Goal: Task Accomplishment & Management: Manage account settings

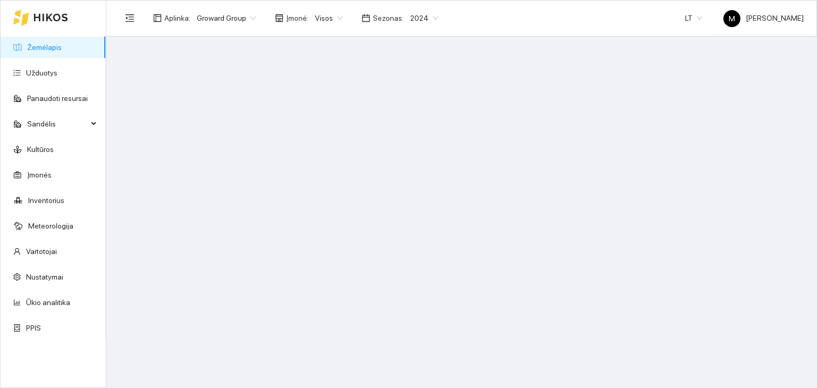
click at [411, 16] on span "2024" at bounding box center [424, 18] width 28 height 16
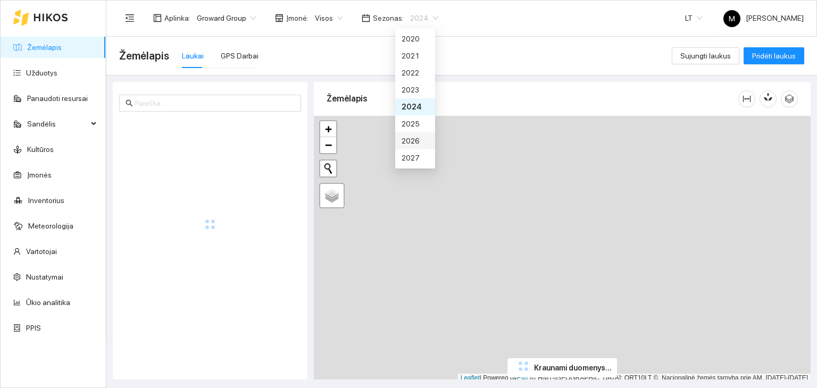
click at [406, 140] on div "2026" at bounding box center [414, 141] width 27 height 12
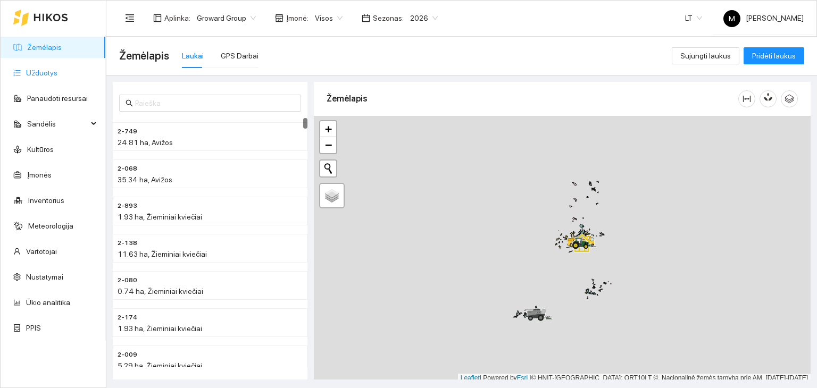
click at [52, 77] on link "Užduotys" at bounding box center [41, 73] width 31 height 9
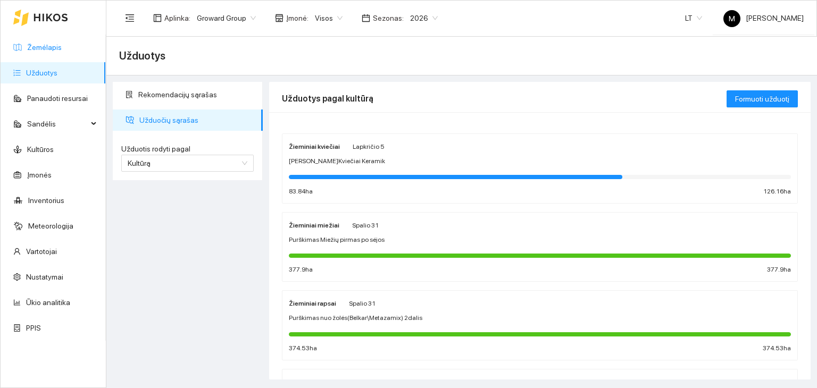
click at [51, 46] on link "Žemėlapis" at bounding box center [44, 47] width 35 height 9
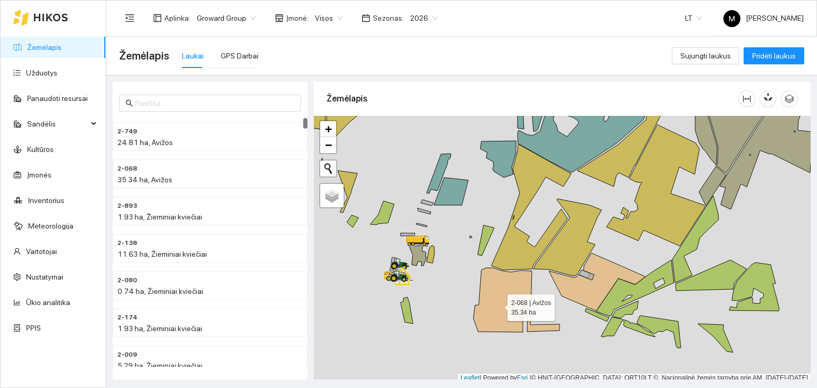
scroll to position [3, 0]
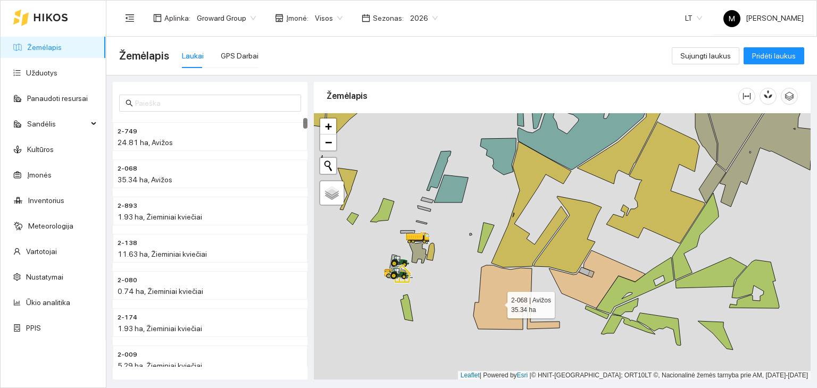
click at [498, 304] on icon at bounding box center [516, 297] width 86 height 64
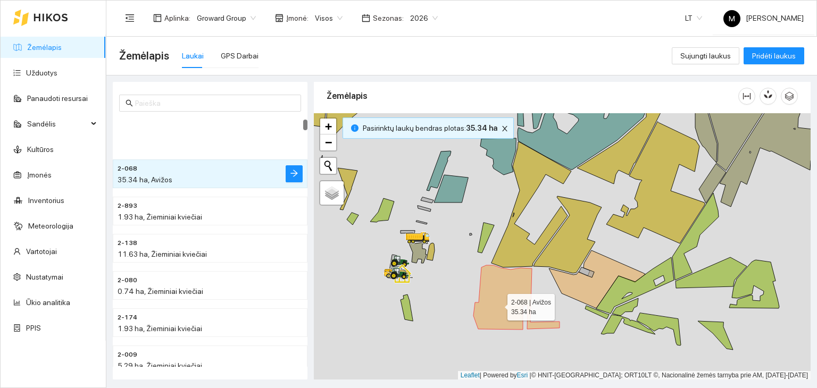
scroll to position [37, 0]
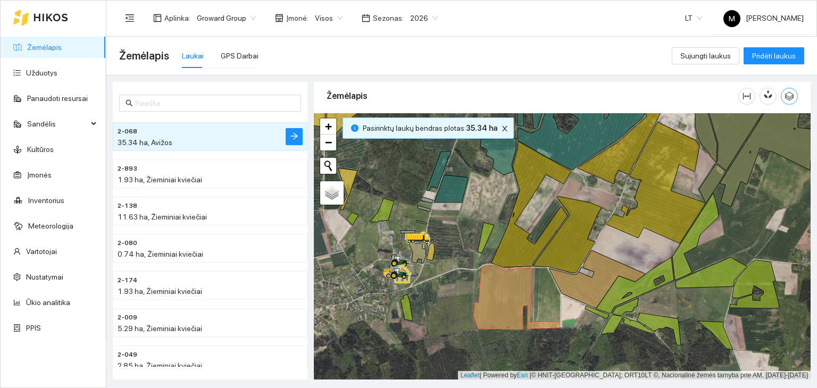
click at [785, 96] on icon "button" at bounding box center [789, 96] width 10 height 10
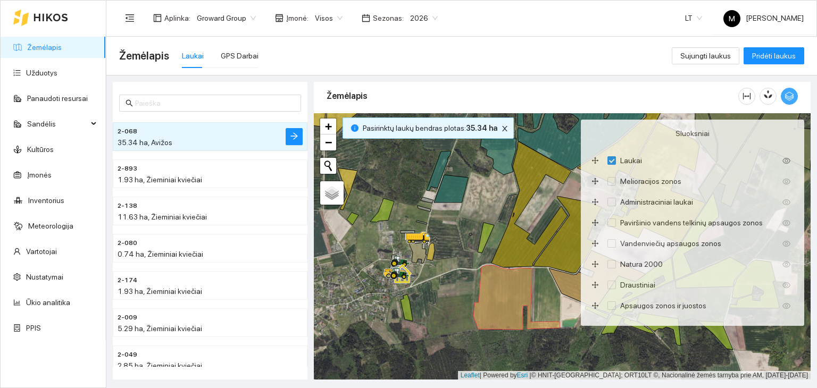
click at [785, 96] on icon "button" at bounding box center [789, 96] width 10 height 10
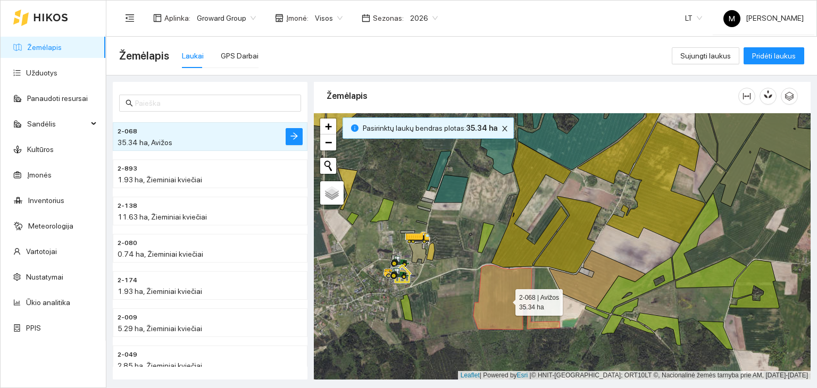
click at [511, 296] on icon at bounding box center [516, 297] width 86 height 64
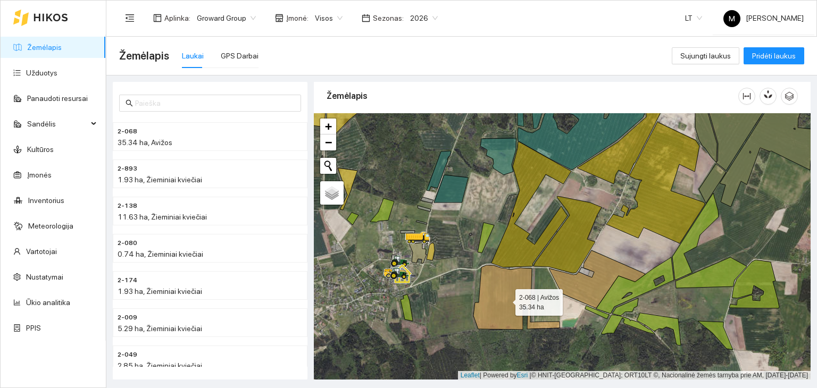
click at [511, 295] on icon at bounding box center [516, 297] width 86 height 64
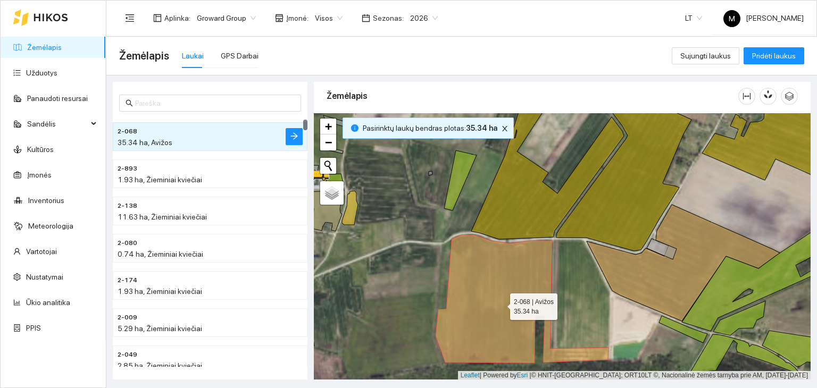
click at [511, 293] on icon at bounding box center [521, 299] width 173 height 128
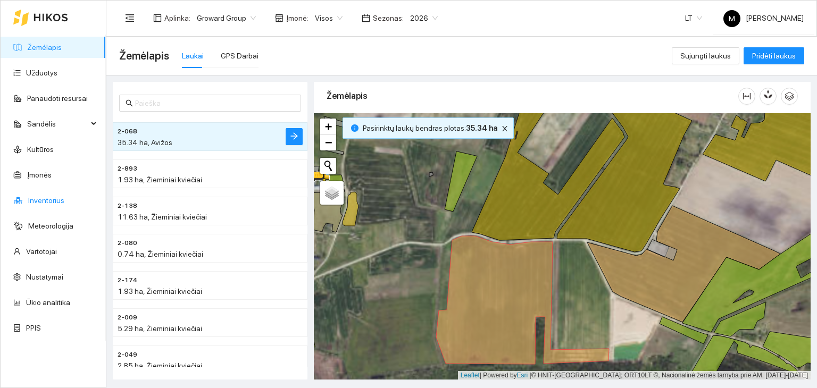
click at [36, 198] on link "Inventorius" at bounding box center [46, 200] width 36 height 9
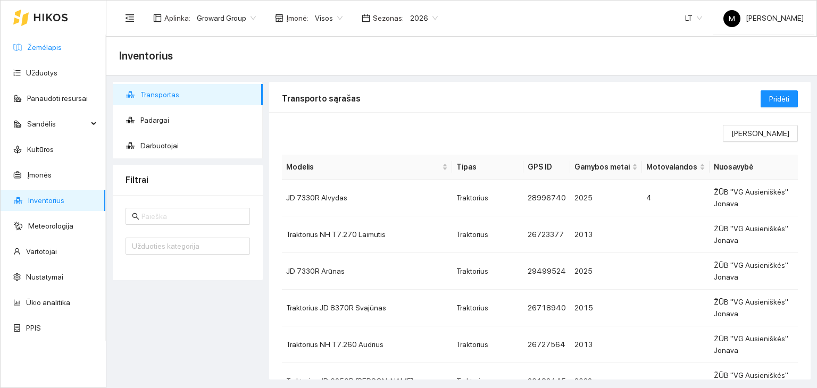
click at [40, 45] on link "Žemėlapis" at bounding box center [44, 47] width 35 height 9
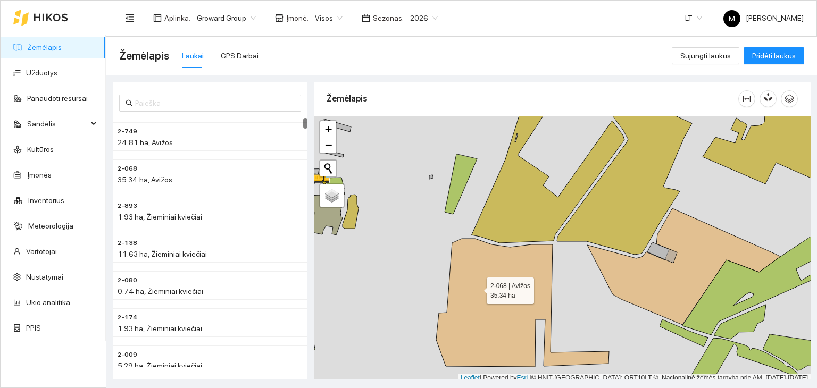
scroll to position [3, 0]
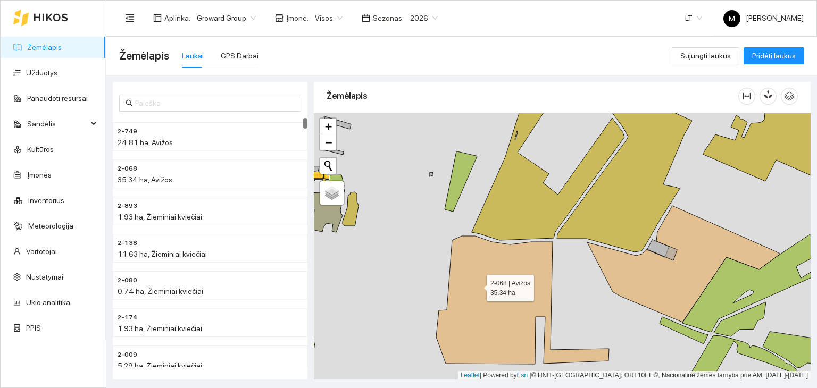
click at [477, 288] on icon at bounding box center [522, 300] width 173 height 128
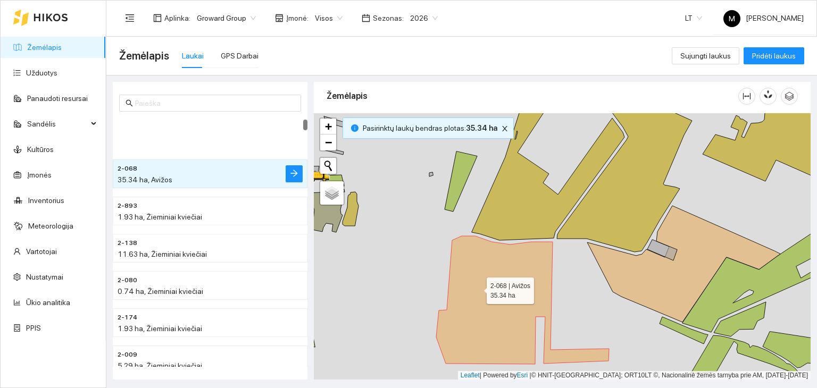
scroll to position [37, 0]
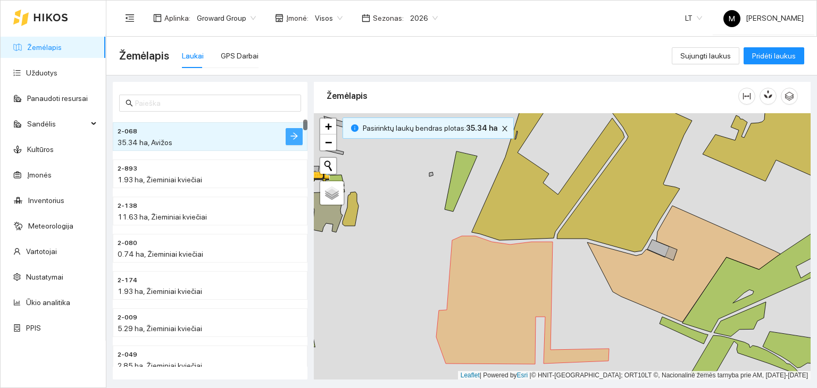
click at [294, 139] on icon "arrow-right" at bounding box center [294, 136] width 9 height 9
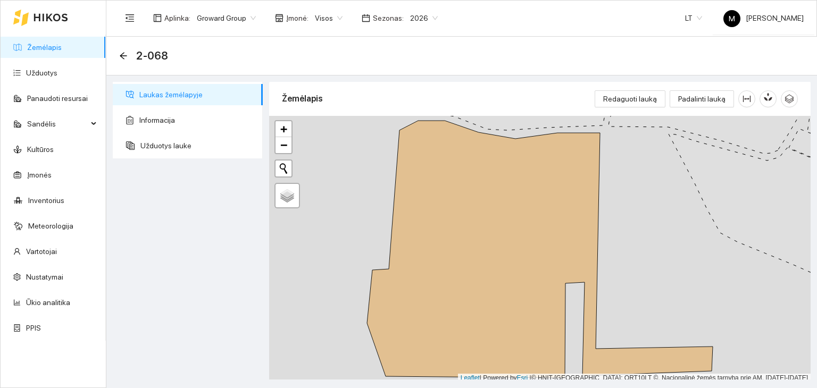
click at [173, 97] on span "Laukas žemėlapyje" at bounding box center [196, 94] width 115 height 21
click at [702, 96] on span "Padalinti lauką" at bounding box center [701, 99] width 47 height 12
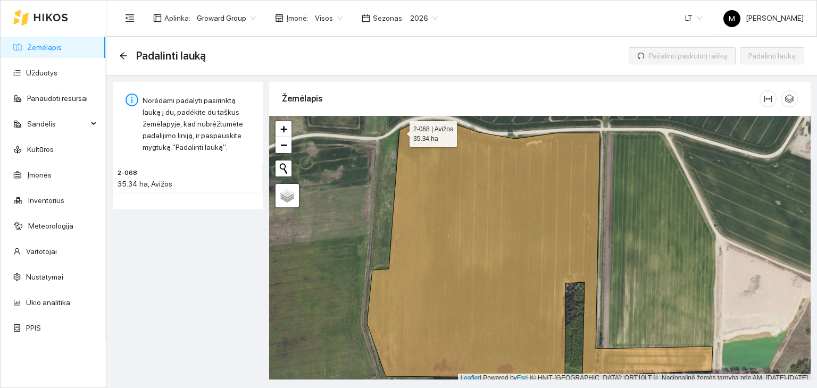
scroll to position [3, 0]
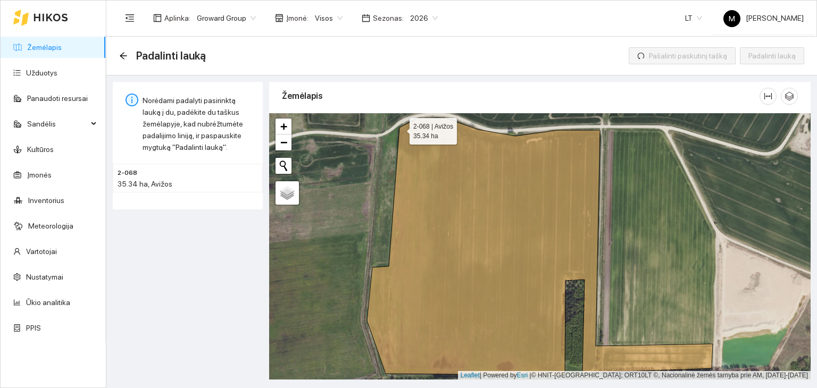
click at [400, 128] on div at bounding box center [539, 246] width 541 height 267
click at [400, 150] on icon at bounding box center [540, 246] width 346 height 257
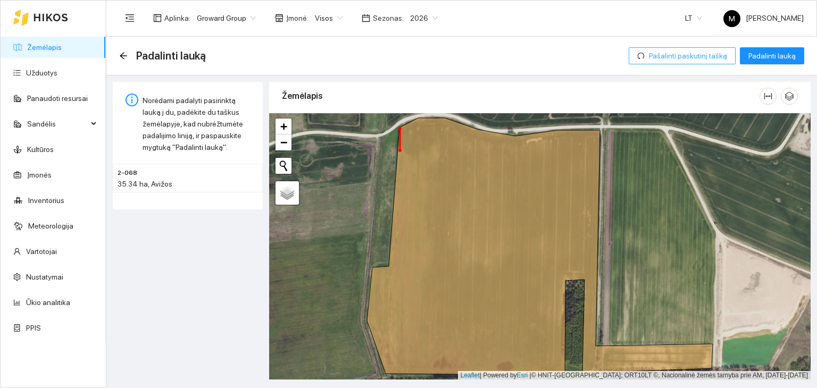
click at [689, 57] on span "Pašalinti paskutinį tašką" at bounding box center [688, 56] width 78 height 12
click at [684, 60] on span "Pašalinti paskutinį tašką" at bounding box center [688, 56] width 78 height 12
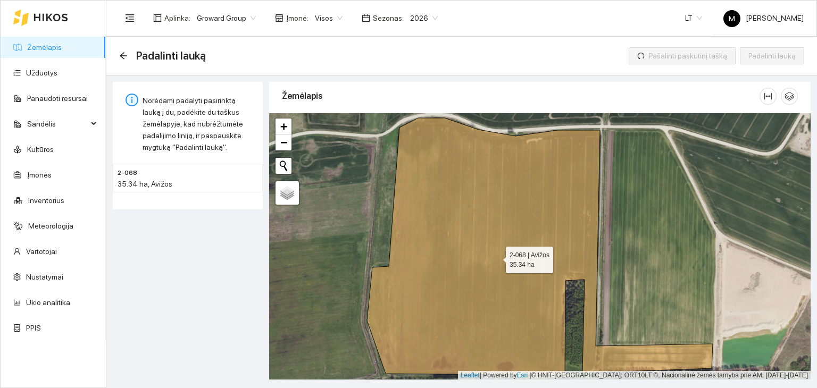
click at [398, 150] on icon at bounding box center [540, 246] width 346 height 257
click at [598, 160] on icon at bounding box center [540, 246] width 346 height 257
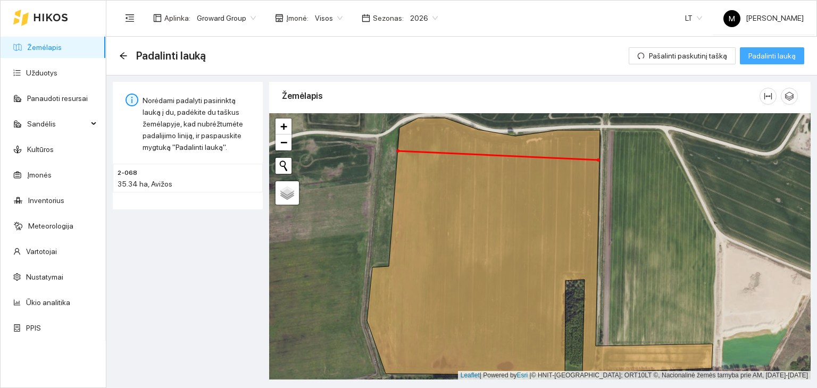
click at [757, 61] on span "Padalinti lauką" at bounding box center [771, 56] width 47 height 12
click at [765, 58] on span "Padalinti lauką" at bounding box center [771, 56] width 47 height 12
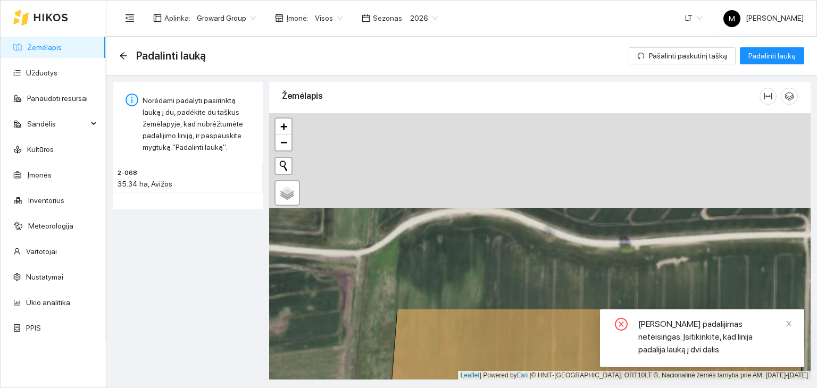
drag, startPoint x: 476, startPoint y: 221, endPoint x: 477, endPoint y: 380, distance: 159.5
click at [478, 381] on main "Padalinti lauką Pašalinti paskutinį tašką Padalinti lauką Norėdami padalyti pas…" at bounding box center [461, 212] width 710 height 351
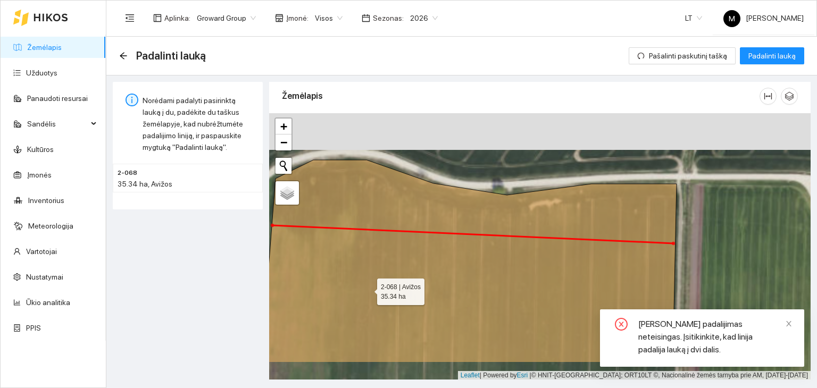
drag, startPoint x: 486, startPoint y: 333, endPoint x: 363, endPoint y: 289, distance: 130.7
click at [365, 289] on icon at bounding box center [468, 261] width 415 height 203
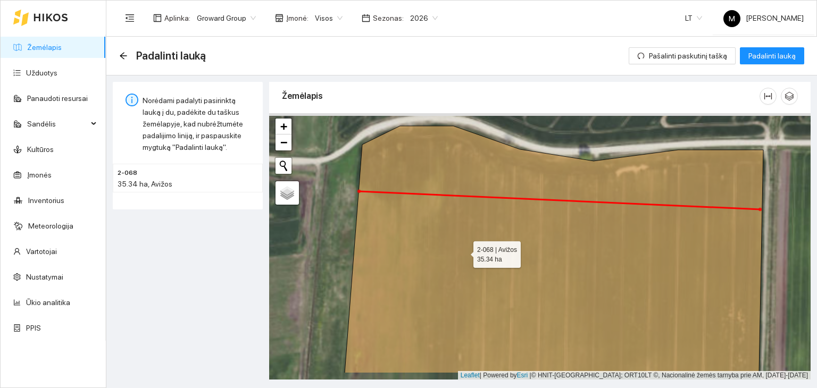
drag, startPoint x: 420, startPoint y: 271, endPoint x: 472, endPoint y: 244, distance: 59.0
click at [472, 244] on icon at bounding box center [554, 249] width 418 height 247
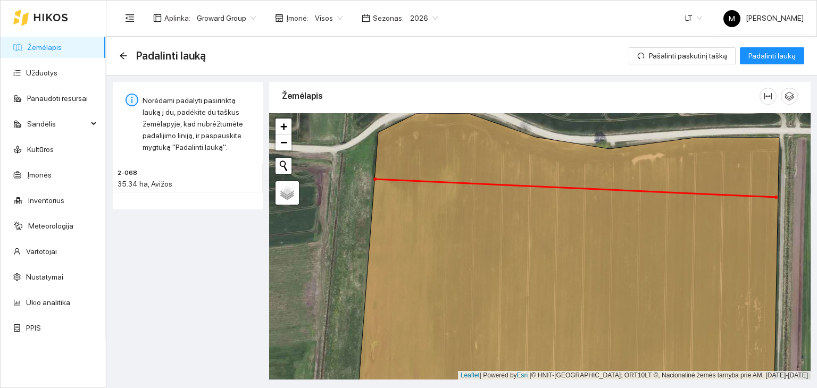
click at [414, 23] on span "2026" at bounding box center [424, 18] width 28 height 16
click at [766, 57] on span "Padalinti lauką" at bounding box center [771, 56] width 47 height 12
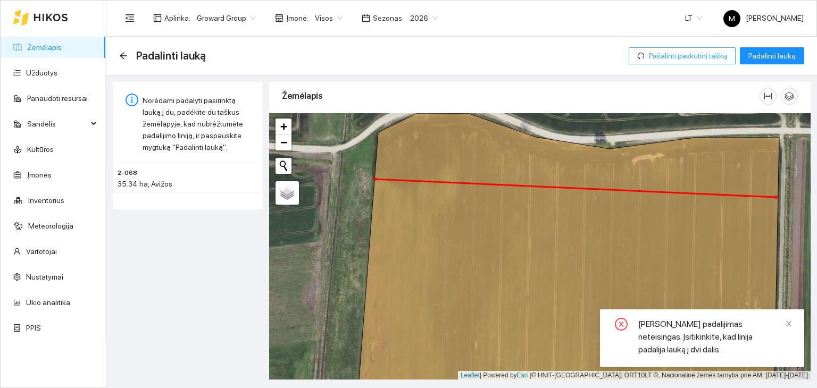
click at [687, 57] on span "Pašalinti paskutinį tašką" at bounding box center [688, 56] width 78 height 12
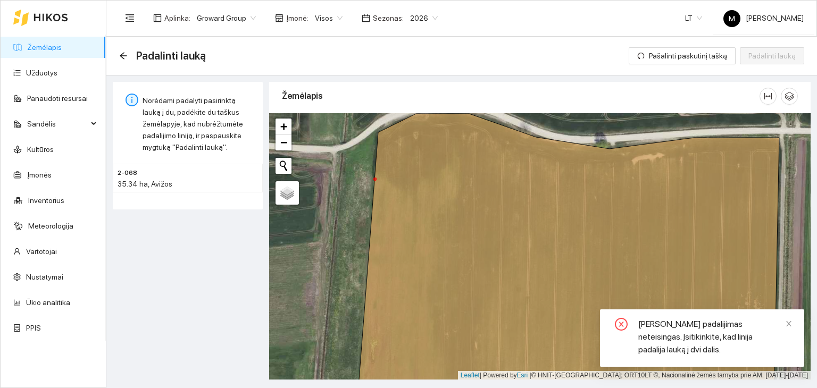
click at [789, 187] on div at bounding box center [539, 246] width 541 height 267
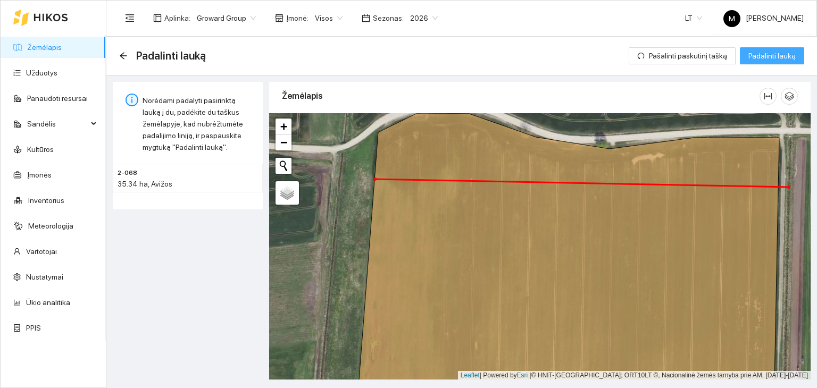
click at [781, 59] on span "Padalinti lauką" at bounding box center [771, 56] width 47 height 12
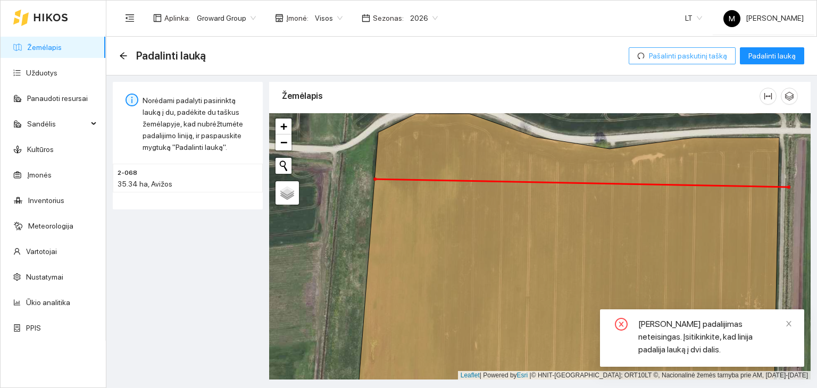
click at [683, 61] on span "Pašalinti paskutinį tašką" at bounding box center [688, 56] width 78 height 12
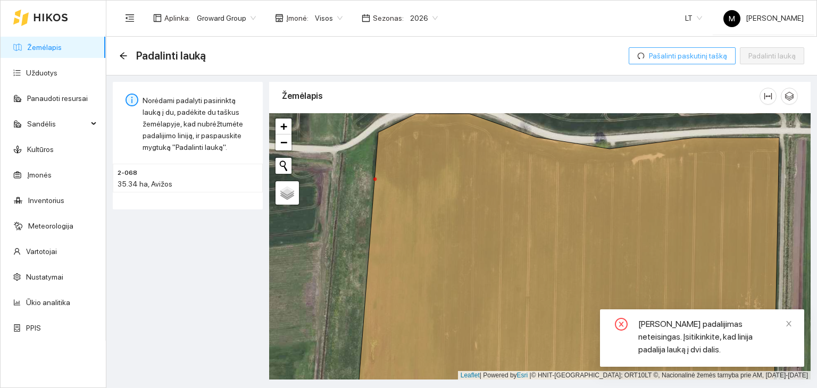
click at [683, 60] on span "Pašalinti paskutinį tašką" at bounding box center [688, 56] width 78 height 12
click at [354, 175] on div at bounding box center [539, 246] width 541 height 267
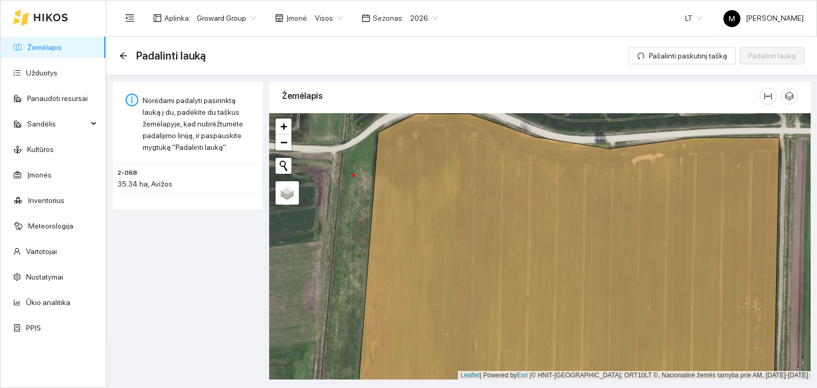
click at [794, 190] on div at bounding box center [539, 246] width 541 height 267
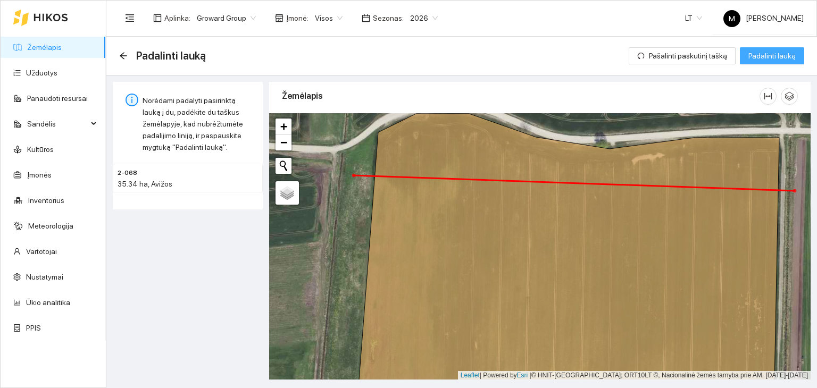
click at [764, 56] on span "Padalinti lauką" at bounding box center [771, 56] width 47 height 12
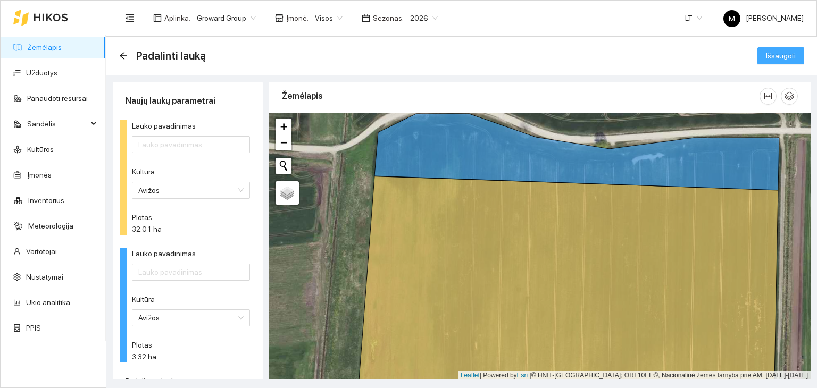
click at [764, 56] on button "Išsaugoti" at bounding box center [780, 55] width 47 height 17
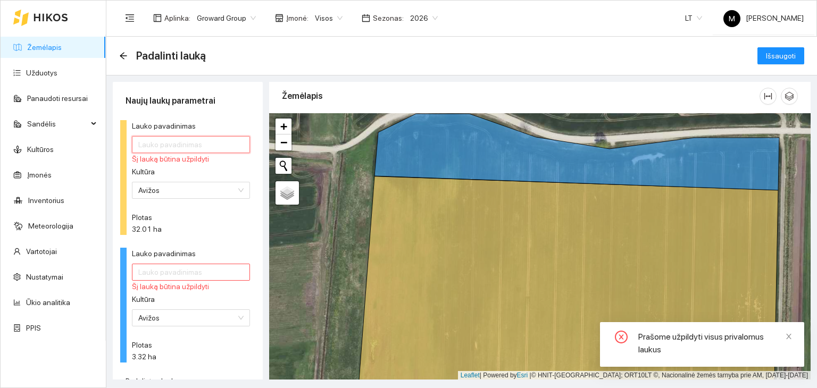
click at [195, 139] on input "Lauko pavadinimas" at bounding box center [191, 144] width 118 height 17
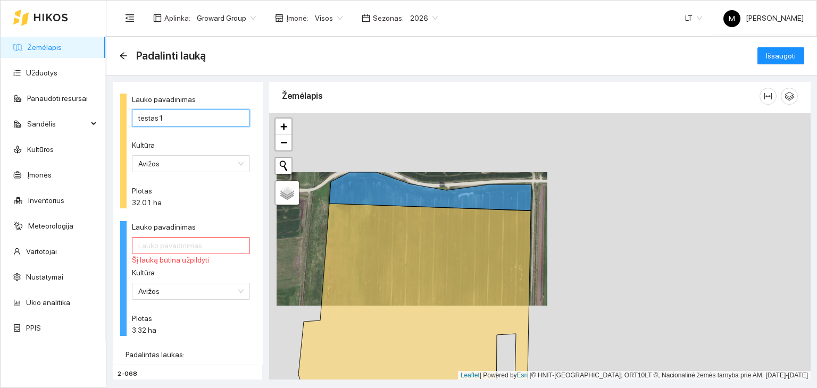
scroll to position [0, 0]
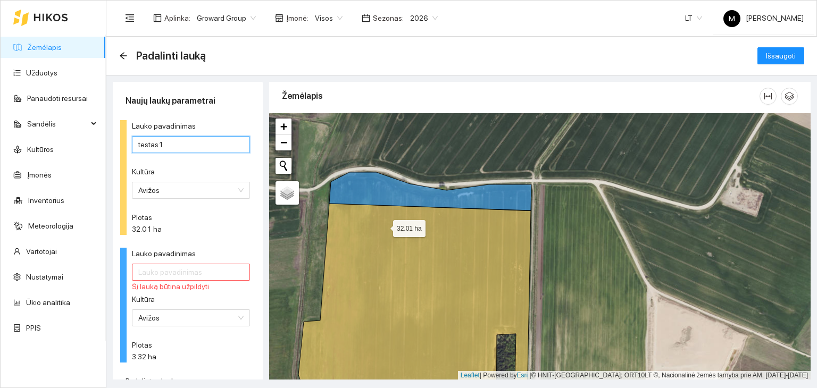
type input "testas1"
click at [383, 225] on icon at bounding box center [471, 306] width 346 height 204
click at [185, 271] on input "Lauko pavadinimas" at bounding box center [191, 272] width 118 height 17
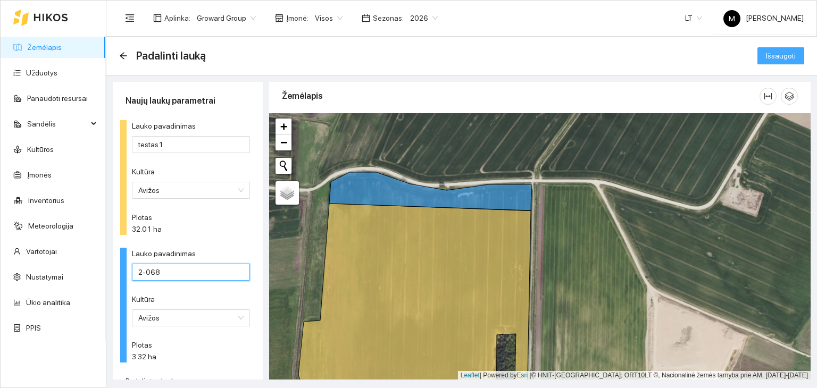
type input "2-068"
click at [781, 55] on span "Išsaugoti" at bounding box center [781, 56] width 30 height 12
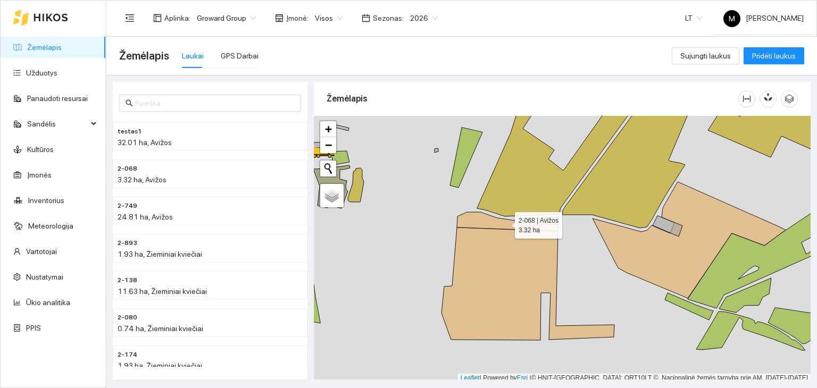
scroll to position [3, 0]
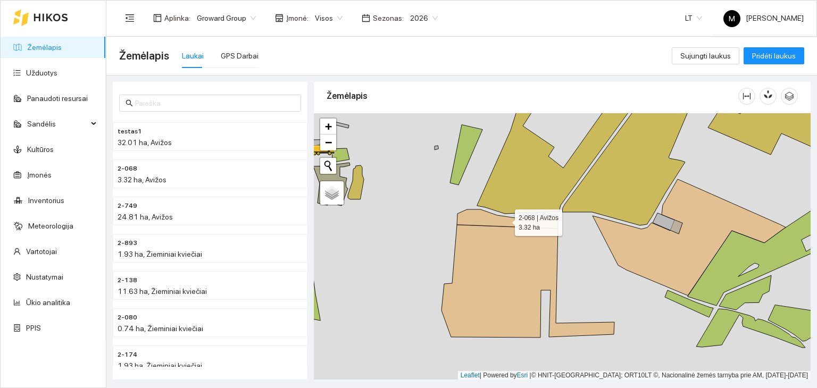
click at [477, 221] on icon at bounding box center [507, 218] width 101 height 19
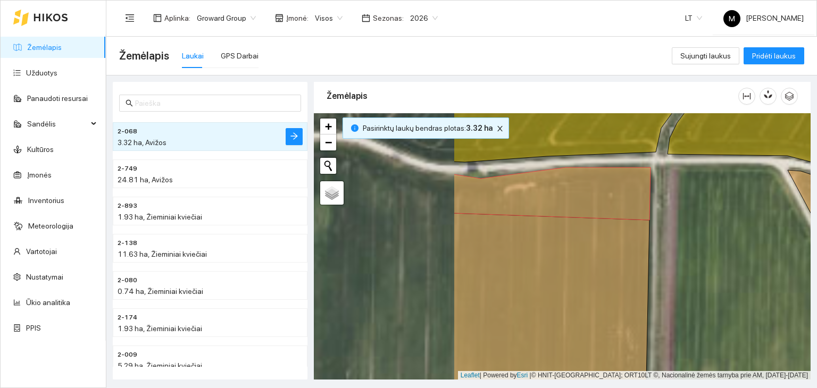
drag, startPoint x: 502, startPoint y: 256, endPoint x: 709, endPoint y: 225, distance: 209.1
click at [709, 225] on div at bounding box center [562, 246] width 497 height 267
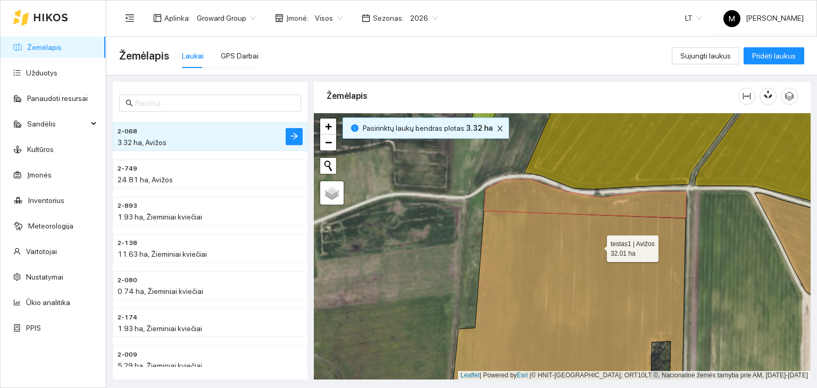
click at [597, 246] on icon at bounding box center [626, 309] width 346 height 196
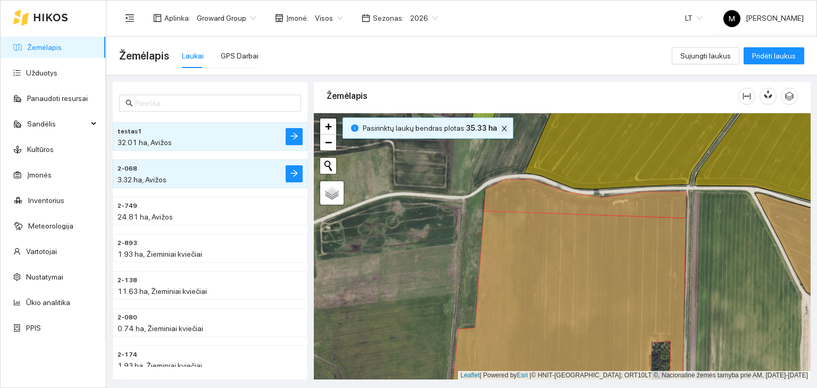
click at [501, 126] on icon "close" at bounding box center [503, 128] width 5 height 5
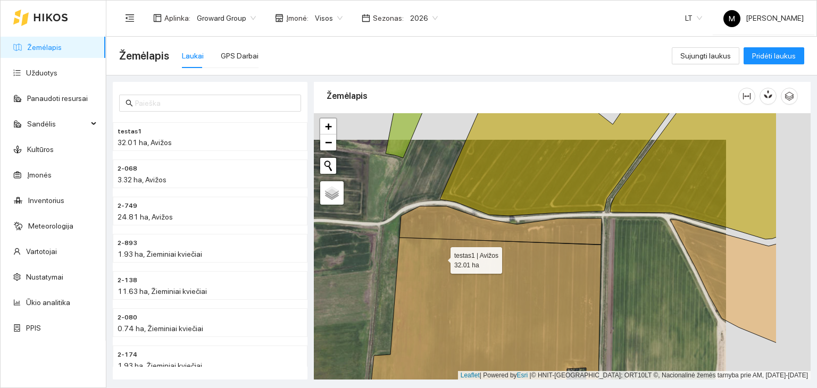
drag, startPoint x: 534, startPoint y: 230, endPoint x: 421, endPoint y: 260, distance: 116.6
click at [421, 260] on icon at bounding box center [541, 336] width 346 height 196
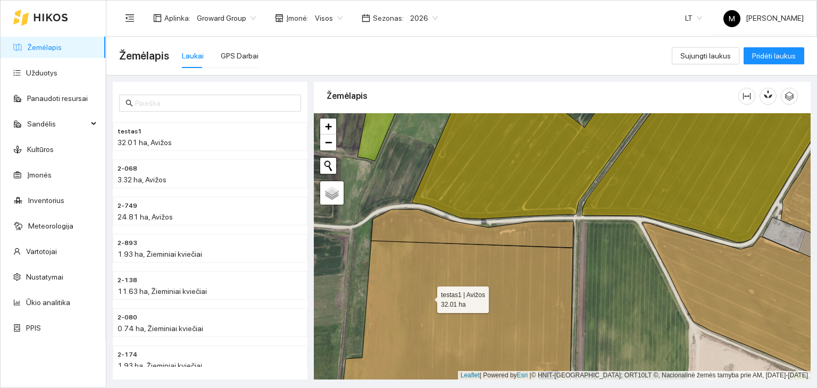
click at [427, 297] on icon at bounding box center [457, 324] width 232 height 166
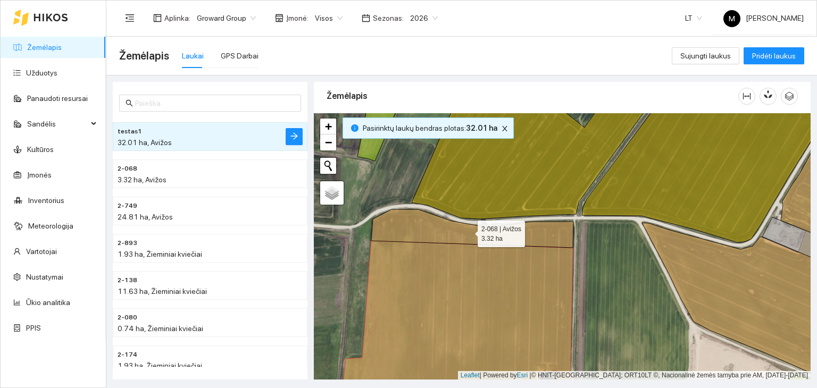
click at [399, 230] on icon at bounding box center [472, 228] width 202 height 38
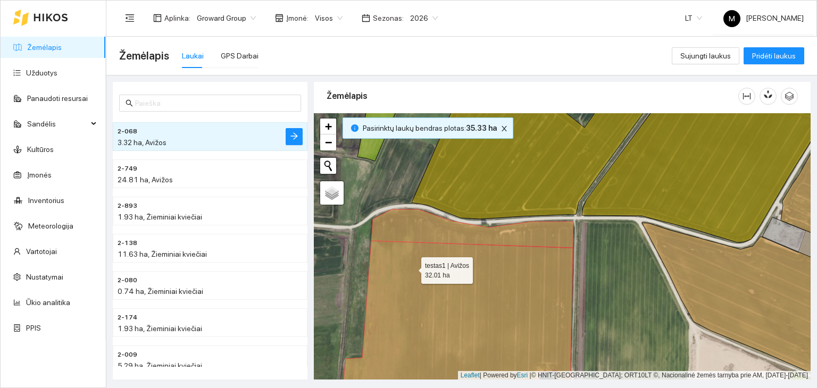
click at [412, 268] on icon at bounding box center [457, 324] width 232 height 166
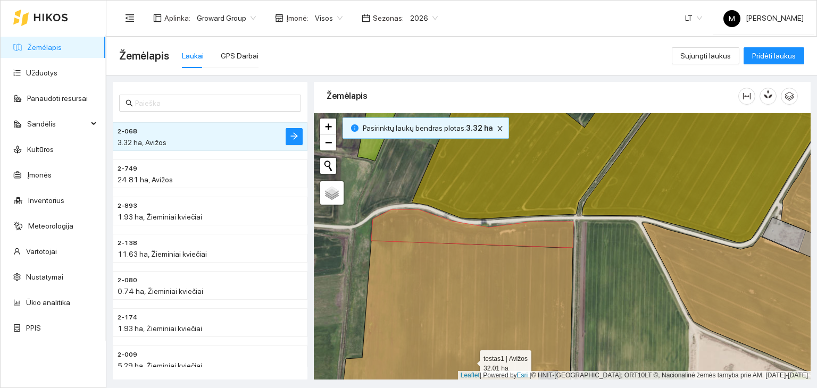
click at [413, 275] on icon at bounding box center [457, 324] width 232 height 166
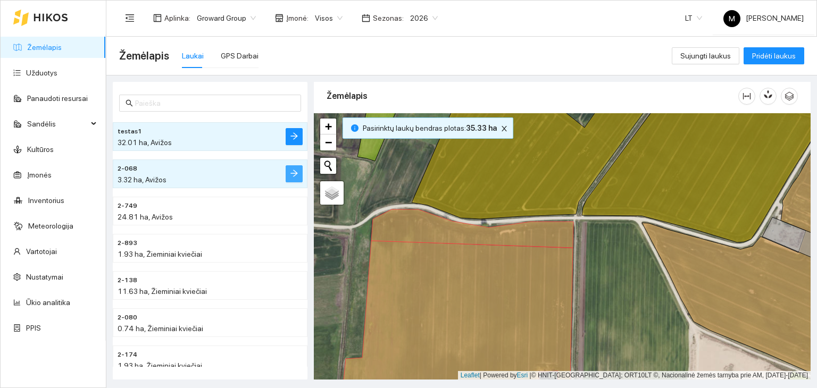
click at [297, 175] on icon "arrow-right" at bounding box center [294, 173] width 9 height 9
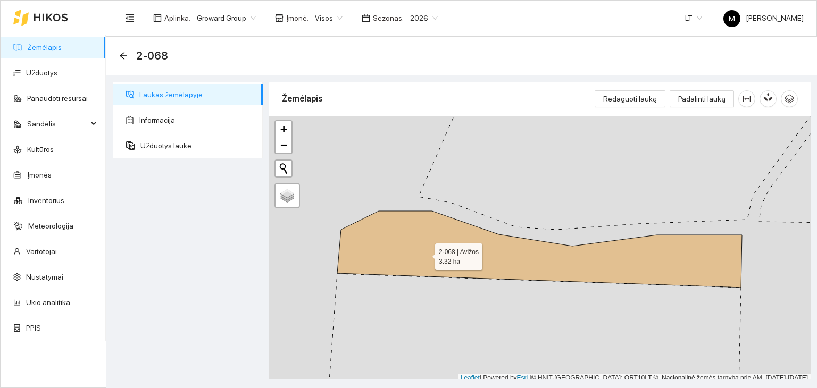
click at [425, 254] on icon at bounding box center [539, 249] width 405 height 77
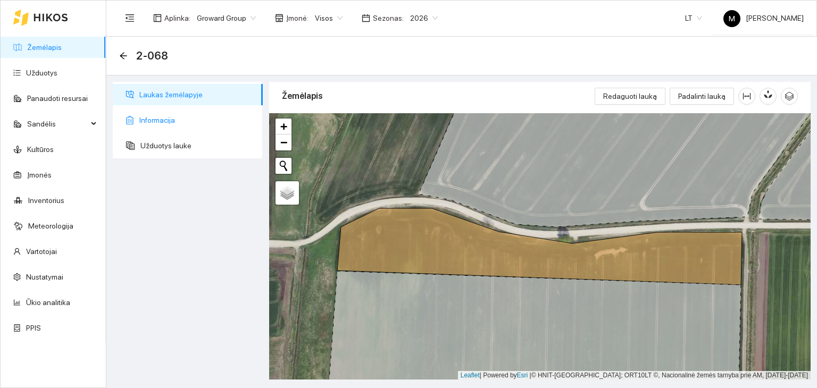
click at [168, 125] on span "Informacija" at bounding box center [196, 120] width 115 height 21
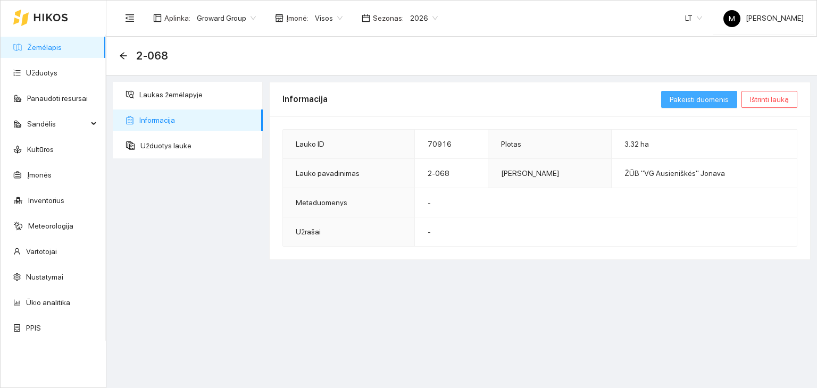
click at [720, 99] on span "Pakeisti duomenis" at bounding box center [698, 100] width 59 height 12
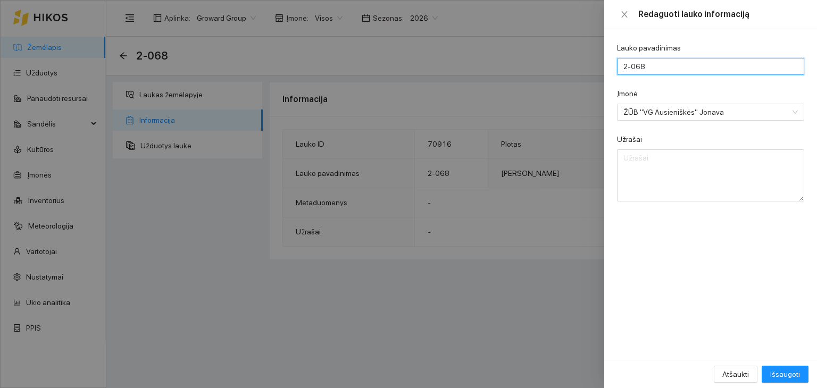
click at [651, 70] on input "2-068" at bounding box center [710, 66] width 187 height 17
type input "2"
type input "testinis"
click at [785, 374] on span "Išsaugoti" at bounding box center [785, 374] width 30 height 12
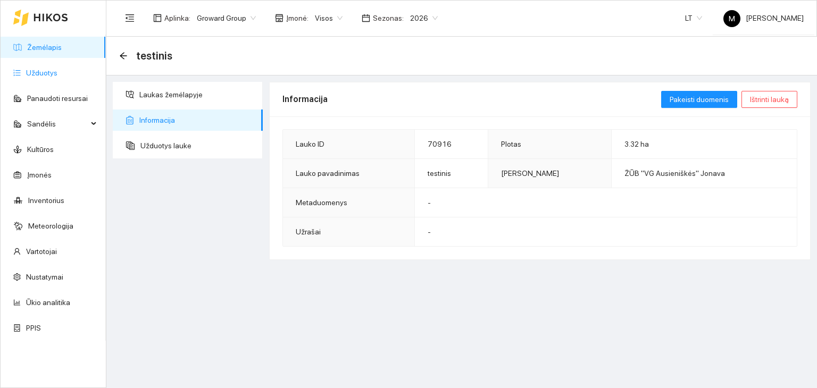
click at [57, 69] on link "Užduotys" at bounding box center [41, 73] width 31 height 9
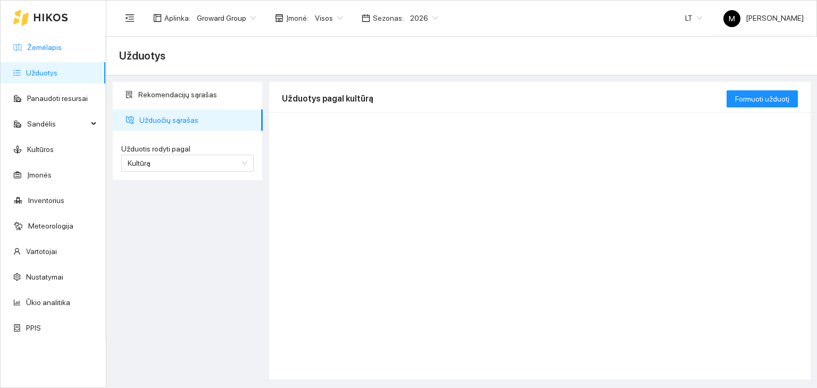
click at [62, 47] on link "Žemėlapis" at bounding box center [44, 47] width 35 height 9
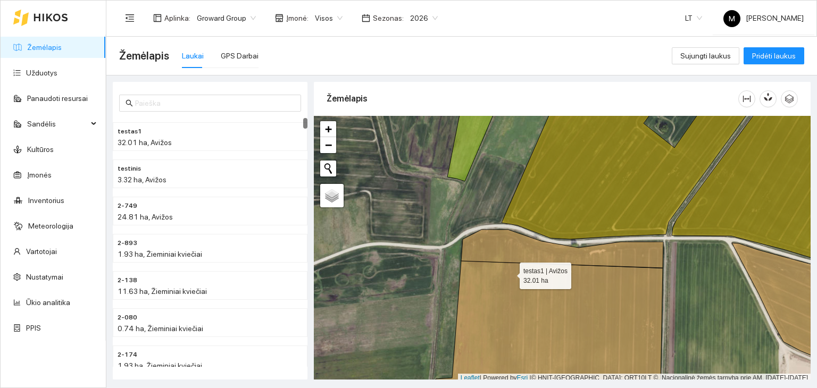
scroll to position [3, 0]
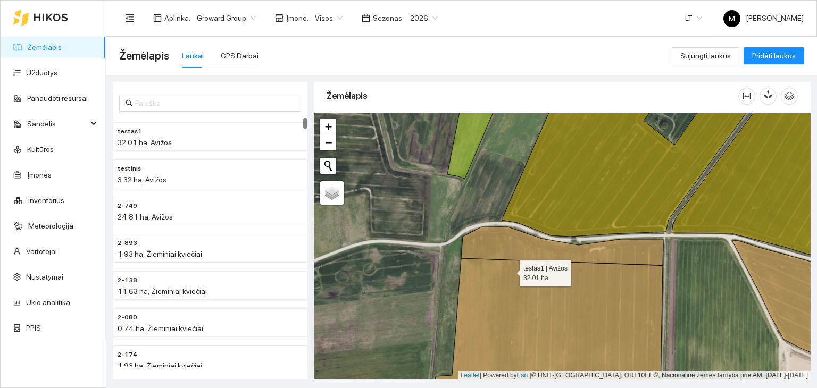
click at [508, 284] on icon at bounding box center [547, 333] width 230 height 150
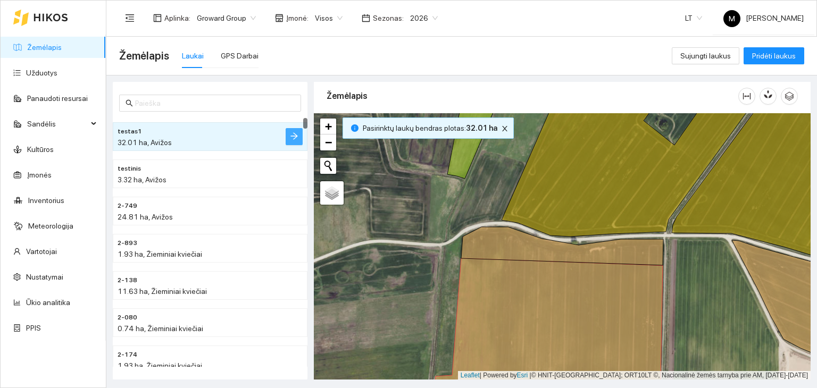
click at [291, 138] on icon "arrow-right" at bounding box center [294, 136] width 9 height 9
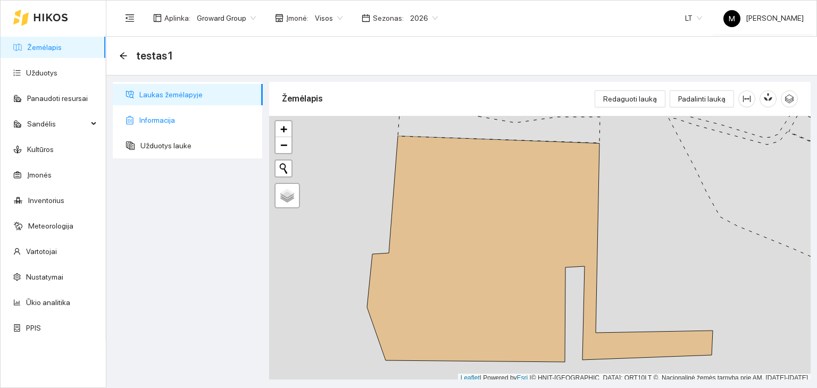
click at [153, 119] on span "Informacija" at bounding box center [196, 120] width 115 height 21
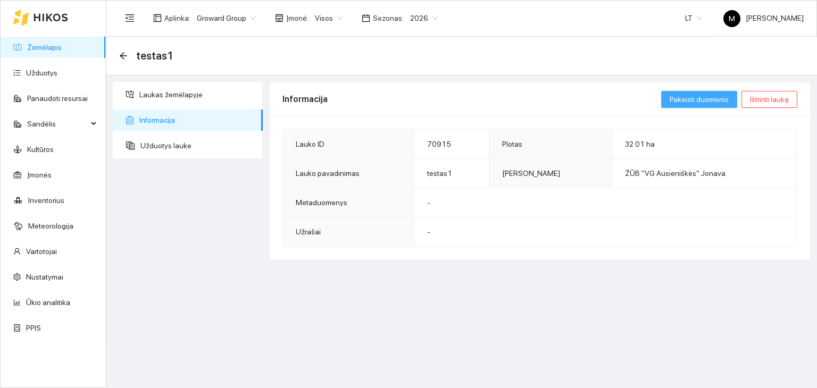
click at [717, 100] on span "Pakeisti duomenis" at bounding box center [698, 100] width 59 height 12
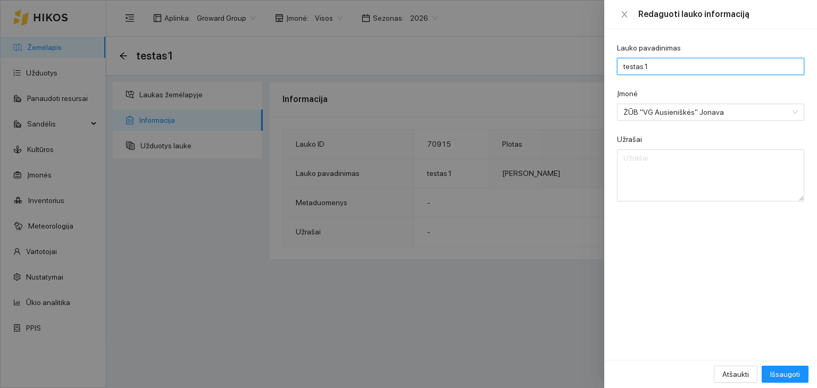
click at [656, 69] on input "testas1" at bounding box center [710, 66] width 187 height 17
type input "2-068"
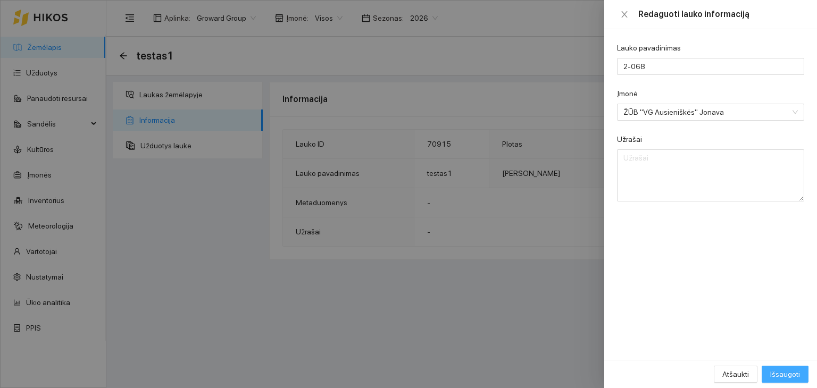
click at [782, 375] on span "Išsaugoti" at bounding box center [785, 374] width 30 height 12
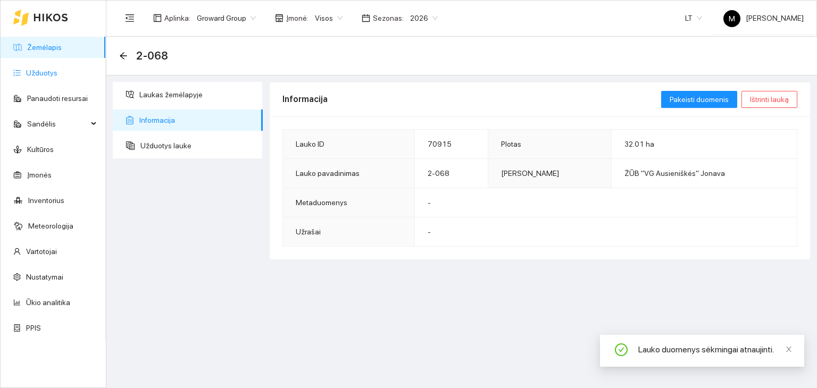
click at [48, 69] on link "Užduotys" at bounding box center [41, 73] width 31 height 9
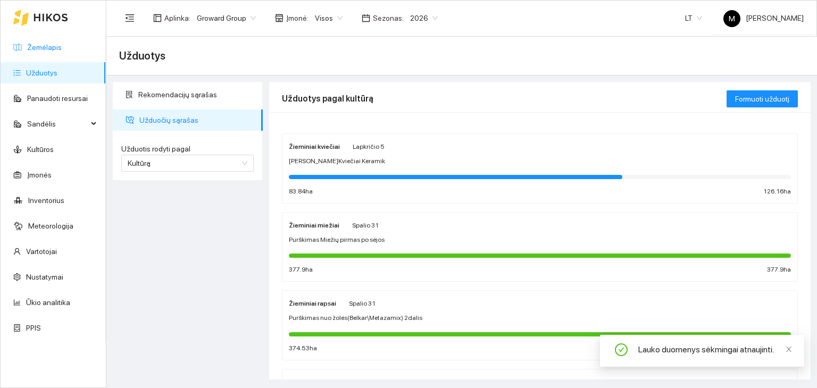
click at [62, 45] on link "Žemėlapis" at bounding box center [44, 47] width 35 height 9
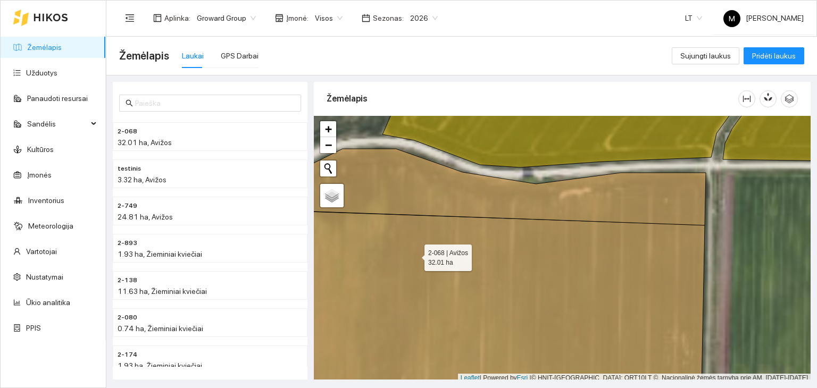
scroll to position [3, 0]
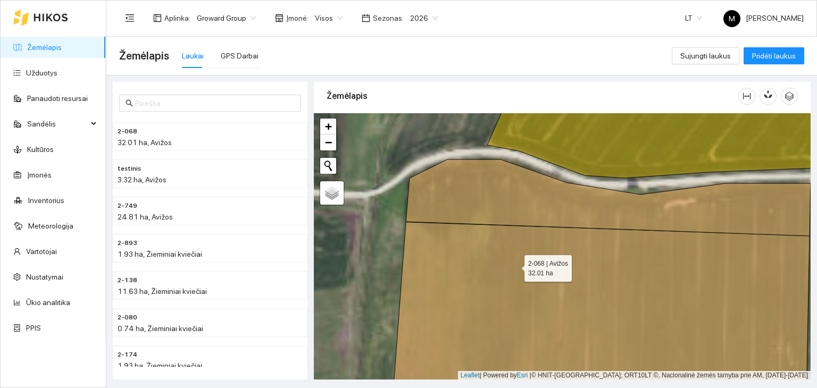
drag, startPoint x: 400, startPoint y: 250, endPoint x: 508, endPoint y: 261, distance: 108.5
click at [515, 265] on icon at bounding box center [600, 321] width 418 height 199
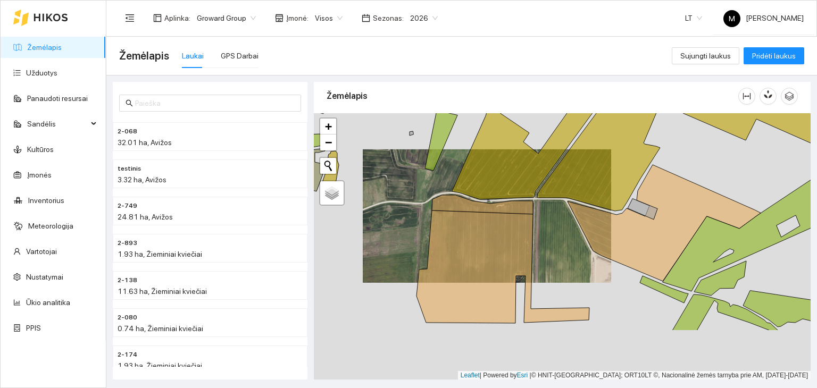
drag, startPoint x: 355, startPoint y: 331, endPoint x: 380, endPoint y: 244, distance: 91.1
click at [380, 244] on div at bounding box center [562, 246] width 497 height 267
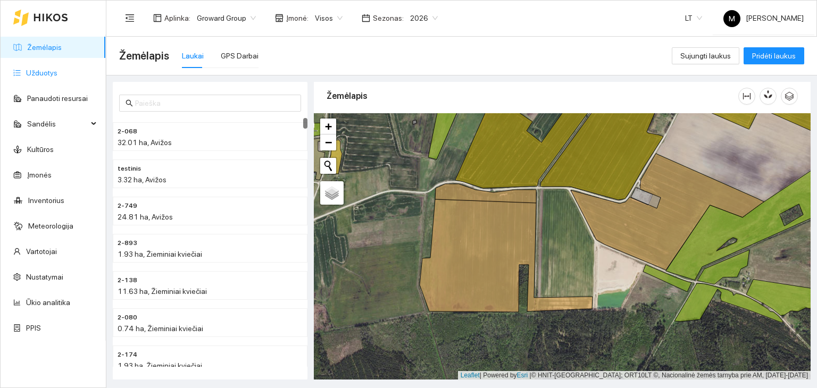
click at [53, 72] on link "Užduotys" at bounding box center [41, 73] width 31 height 9
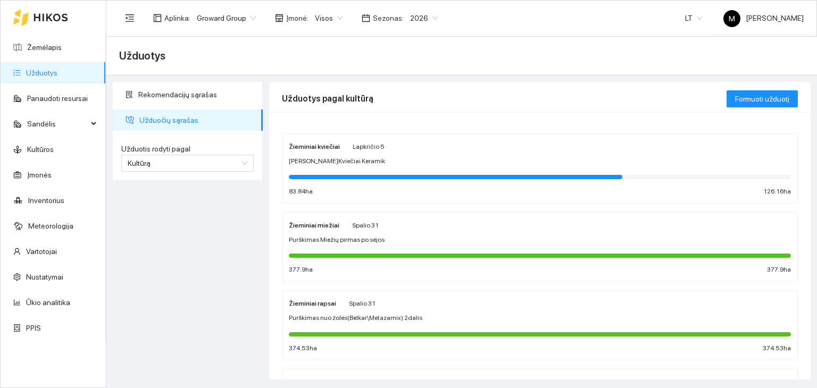
click at [340, 313] on span "Purškimas nuo žolės(Belkar\Metazamix) 2dalis" at bounding box center [355, 318] width 133 height 10
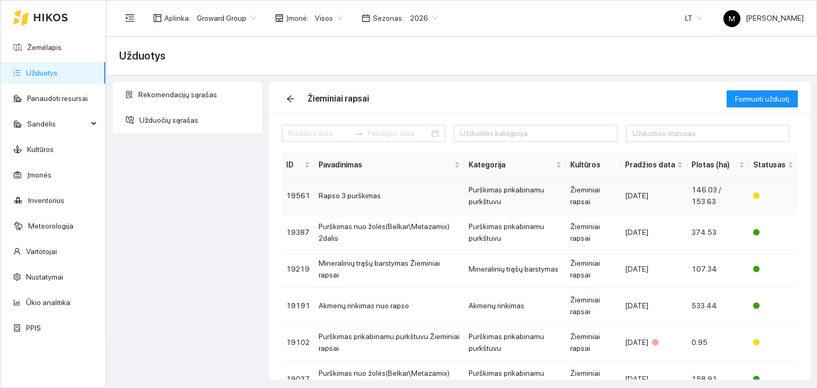
click at [356, 197] on td "Rapso 3 purškimas" at bounding box center [389, 196] width 150 height 37
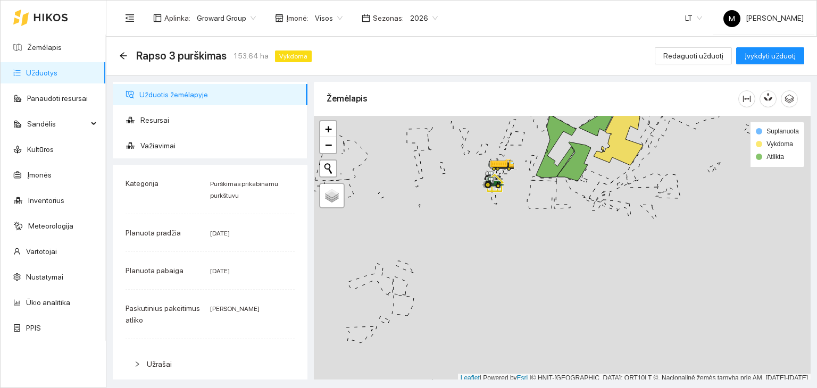
scroll to position [3, 0]
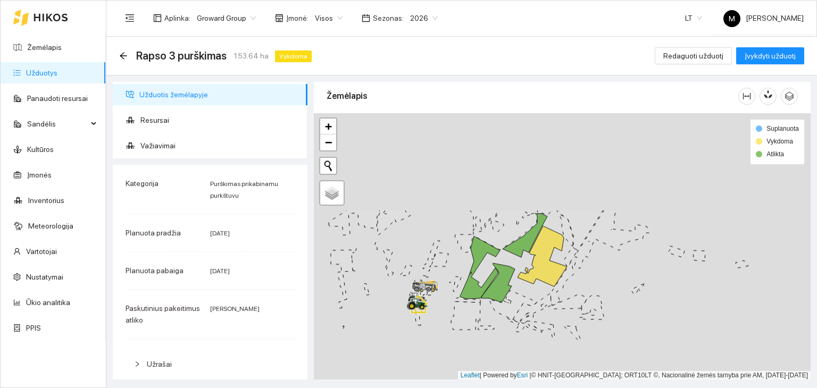
drag, startPoint x: 583, startPoint y: 213, endPoint x: 515, endPoint y: 269, distance: 88.0
click at [515, 269] on div at bounding box center [562, 246] width 497 height 267
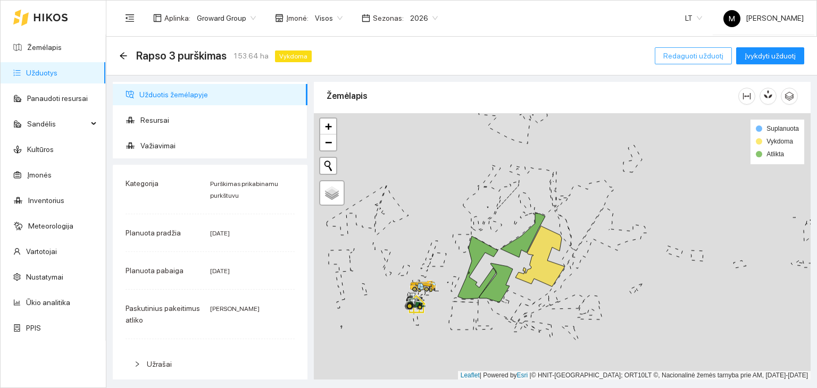
click at [702, 54] on span "Redaguoti užduotį" at bounding box center [693, 56] width 60 height 12
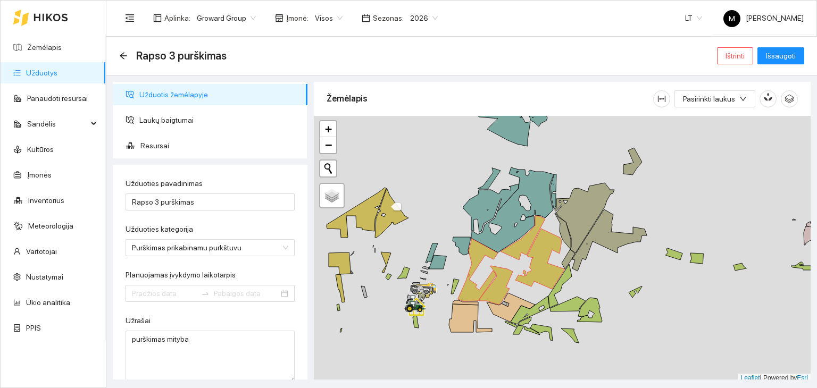
type input "[DATE]"
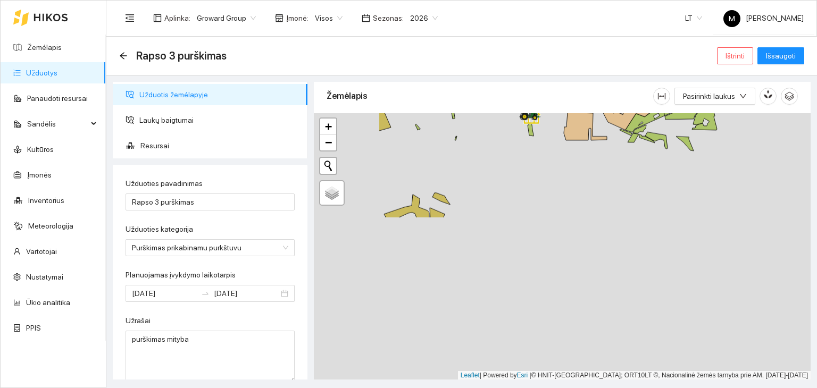
drag, startPoint x: 408, startPoint y: 352, endPoint x: 523, endPoint y: 165, distance: 219.3
click at [525, 161] on div at bounding box center [562, 246] width 497 height 267
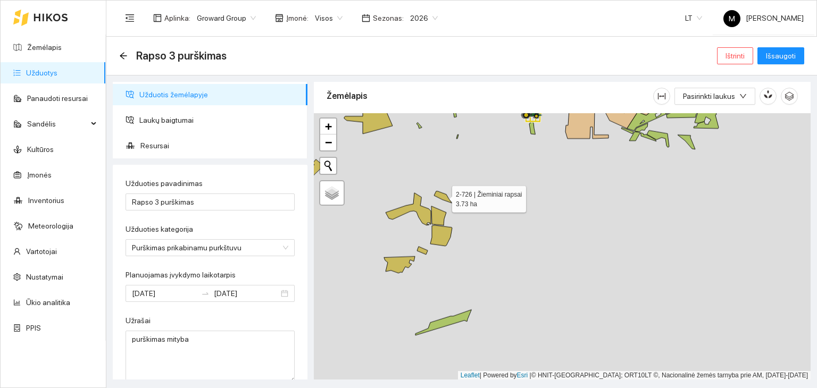
click at [440, 198] on icon at bounding box center [443, 197] width 18 height 12
drag, startPoint x: 436, startPoint y: 213, endPoint x: 440, endPoint y: 225, distance: 12.3
click at [436, 214] on icon at bounding box center [438, 215] width 15 height 19
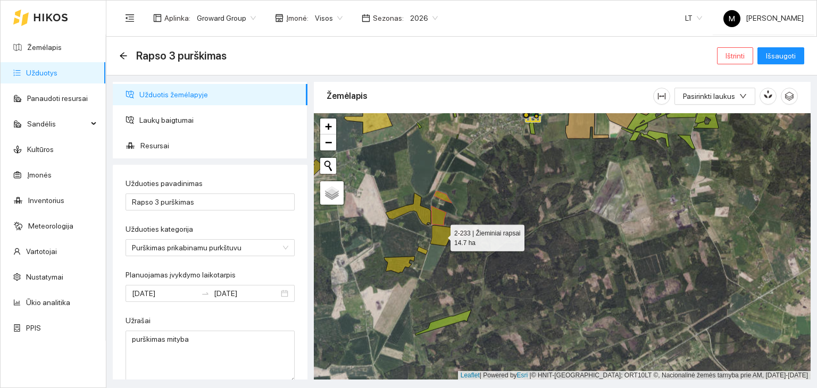
drag, startPoint x: 442, startPoint y: 233, endPoint x: 431, endPoint y: 238, distance: 12.4
click at [442, 233] on icon at bounding box center [441, 235] width 22 height 21
drag, startPoint x: 422, startPoint y: 251, endPoint x: 422, endPoint y: 243, distance: 8.0
click at [422, 250] on icon at bounding box center [422, 251] width 11 height 8
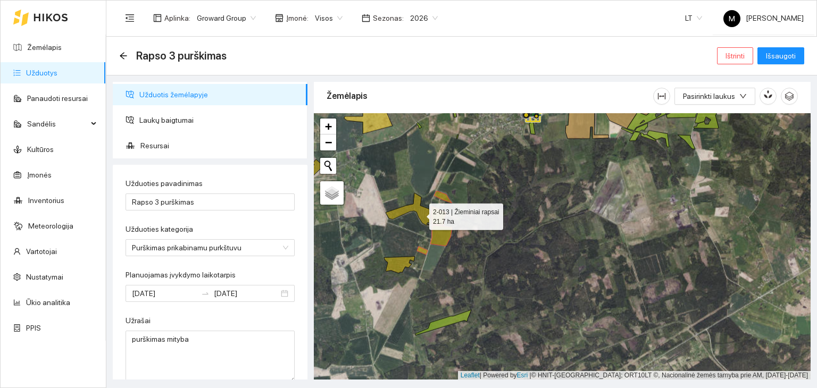
click at [421, 214] on icon at bounding box center [407, 209] width 45 height 32
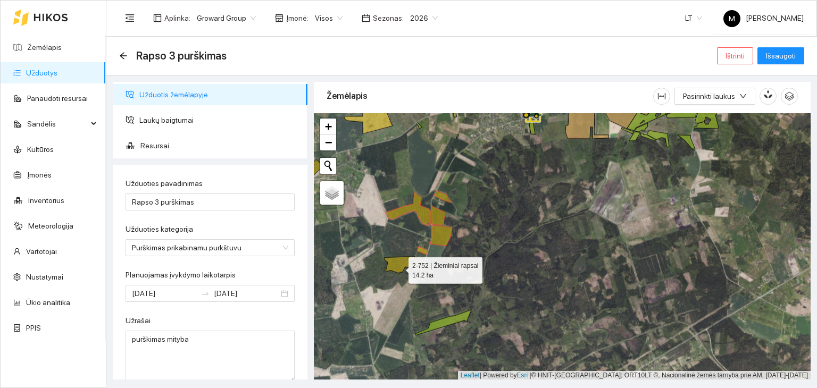
click at [399, 267] on icon at bounding box center [399, 265] width 31 height 16
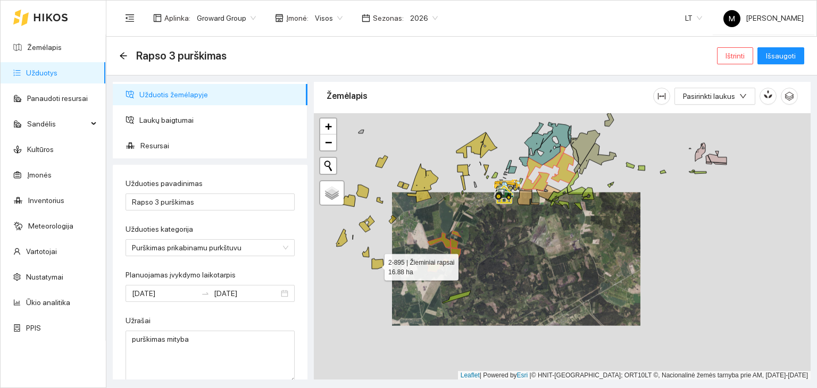
click at [375, 263] on icon at bounding box center [378, 264] width 12 height 10
click at [368, 254] on icon at bounding box center [365, 252] width 7 height 10
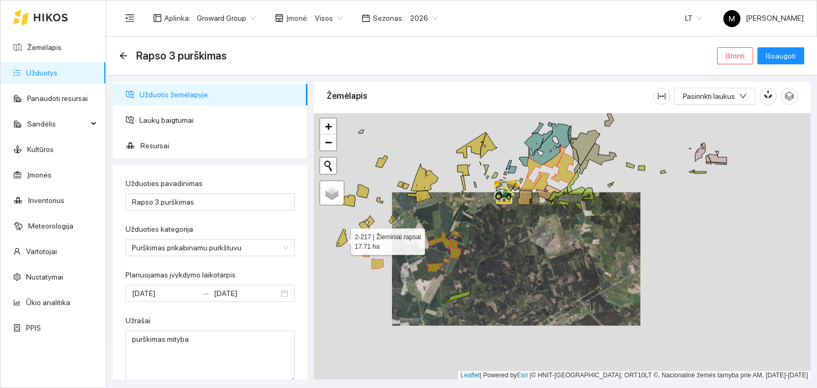
click at [341, 239] on icon at bounding box center [341, 238] width 11 height 18
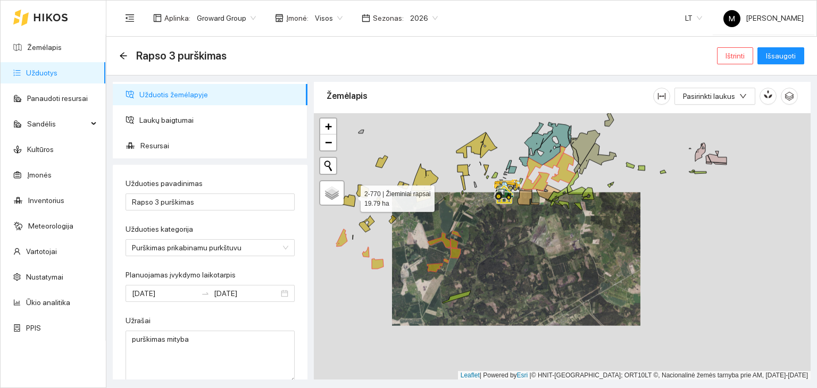
click at [350, 196] on icon at bounding box center [347, 201] width 15 height 12
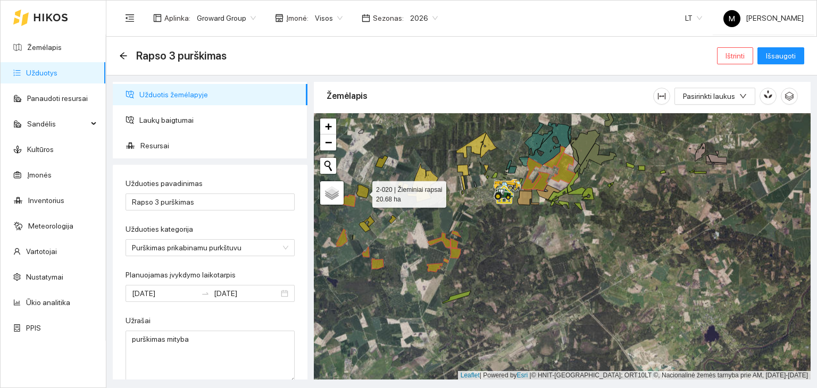
click at [363, 194] on icon at bounding box center [362, 191] width 12 height 13
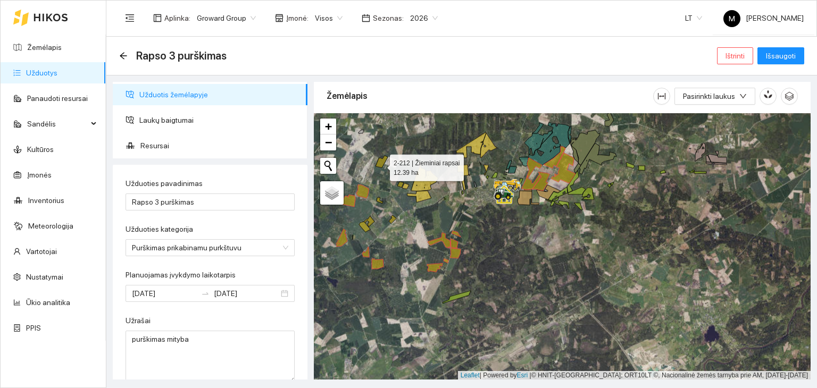
click at [380, 165] on icon at bounding box center [381, 162] width 12 height 12
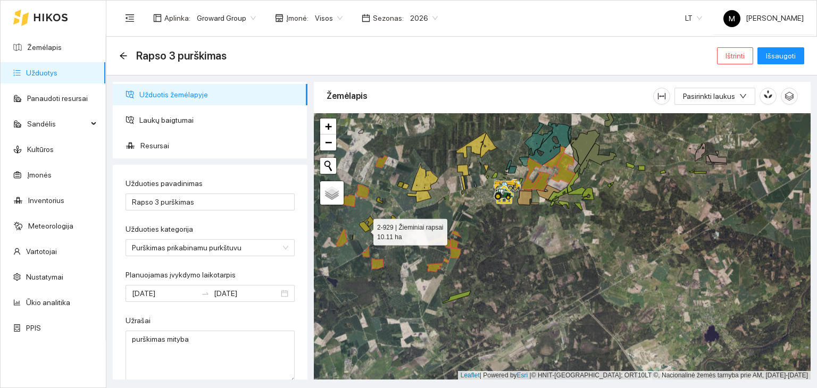
click at [364, 229] on icon at bounding box center [364, 227] width 11 height 11
click at [369, 220] on icon at bounding box center [369, 221] width 11 height 11
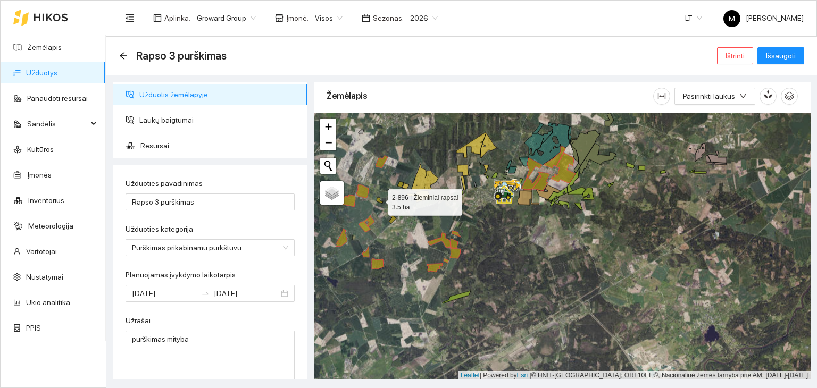
click at [379, 199] on icon at bounding box center [379, 201] width 6 height 6
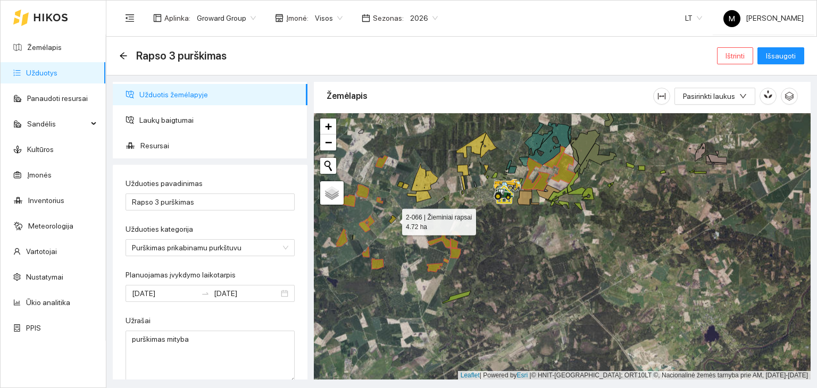
drag, startPoint x: 391, startPoint y: 222, endPoint x: 398, endPoint y: 211, distance: 12.4
click at [391, 221] on icon at bounding box center [392, 219] width 7 height 9
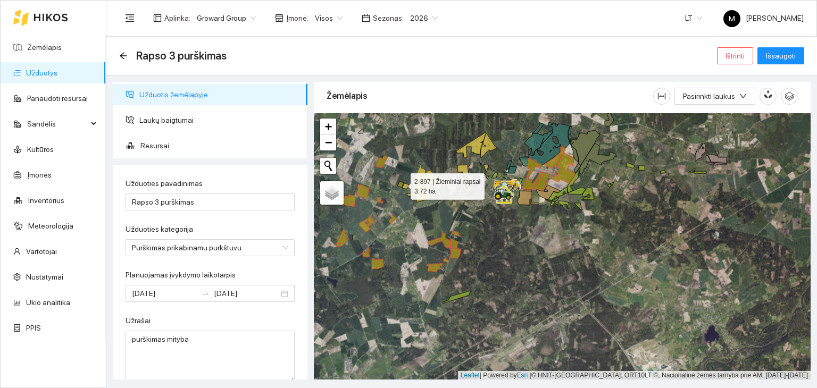
click at [401, 183] on icon at bounding box center [400, 185] width 6 height 6
click at [405, 186] on icon at bounding box center [405, 186] width 7 height 6
click at [421, 179] on icon at bounding box center [424, 178] width 27 height 28
click at [421, 195] on icon at bounding box center [419, 197] width 24 height 12
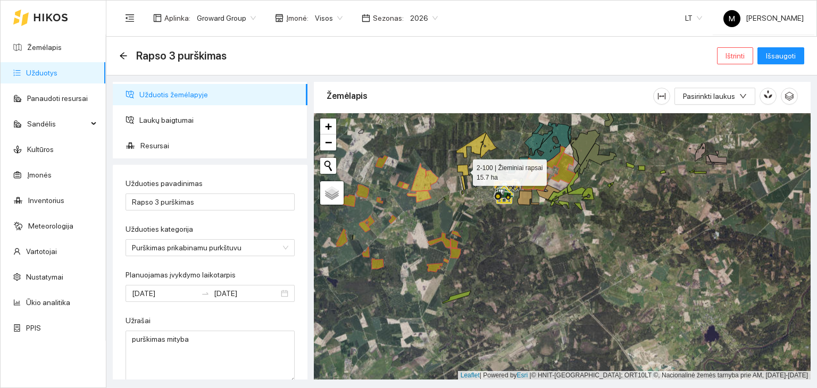
drag, startPoint x: 460, startPoint y: 167, endPoint x: 464, endPoint y: 160, distance: 8.1
click at [460, 167] on icon at bounding box center [462, 170] width 11 height 11
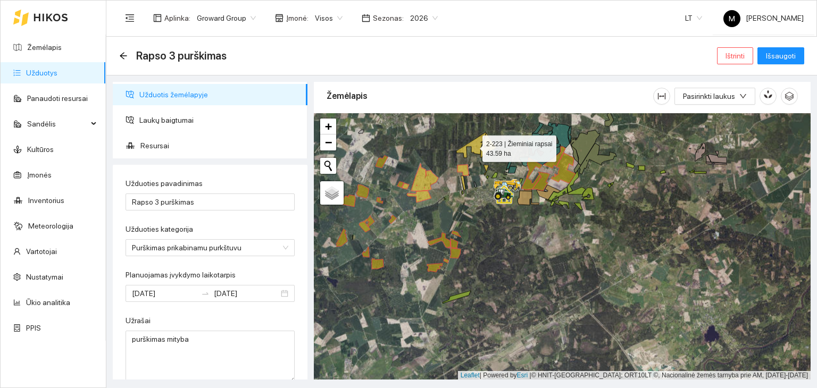
click at [464, 150] on icon at bounding box center [471, 145] width 30 height 26
click at [490, 145] on icon at bounding box center [488, 145] width 17 height 25
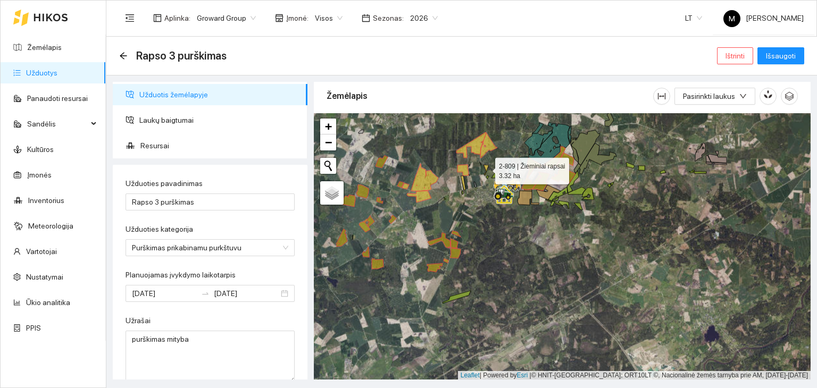
click at [485, 168] on icon at bounding box center [485, 170] width 5 height 11
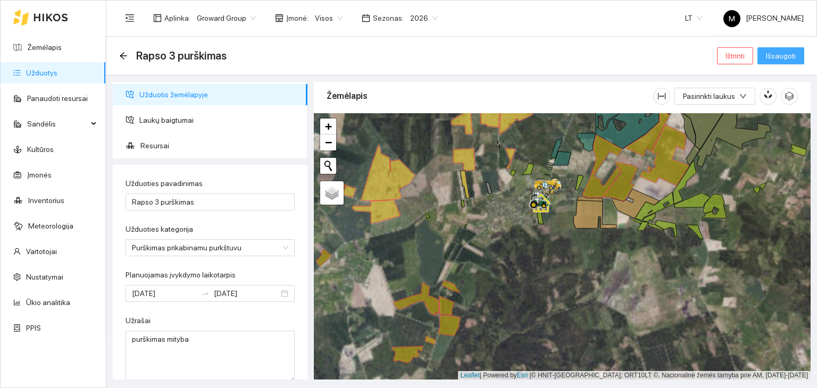
click at [774, 57] on span "Išsaugoti" at bounding box center [781, 56] width 30 height 12
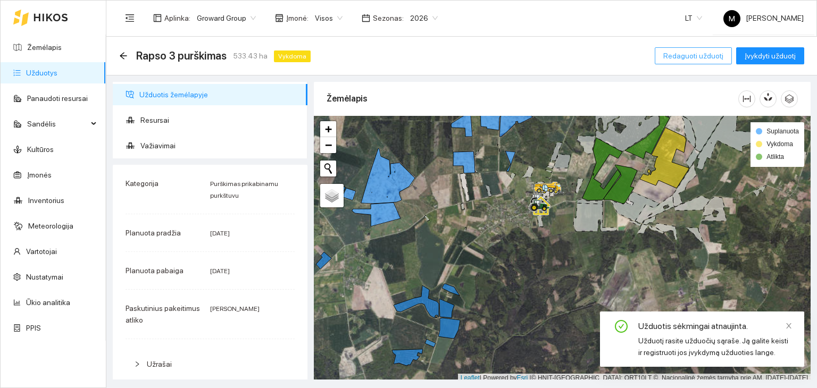
click at [678, 48] on button "Redaguoti užduotį" at bounding box center [693, 55] width 77 height 17
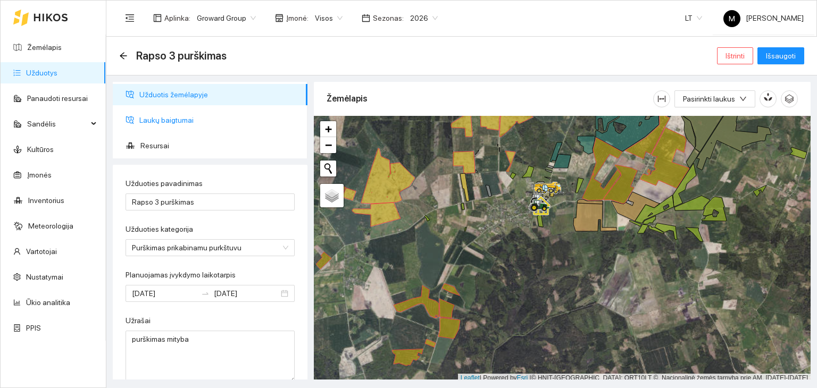
click at [196, 119] on span "Laukų baigtumai" at bounding box center [219, 120] width 160 height 21
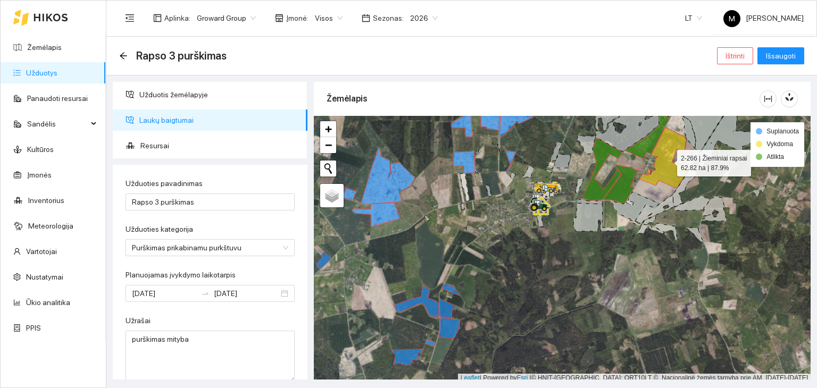
click at [666, 168] on icon at bounding box center [664, 158] width 49 height 61
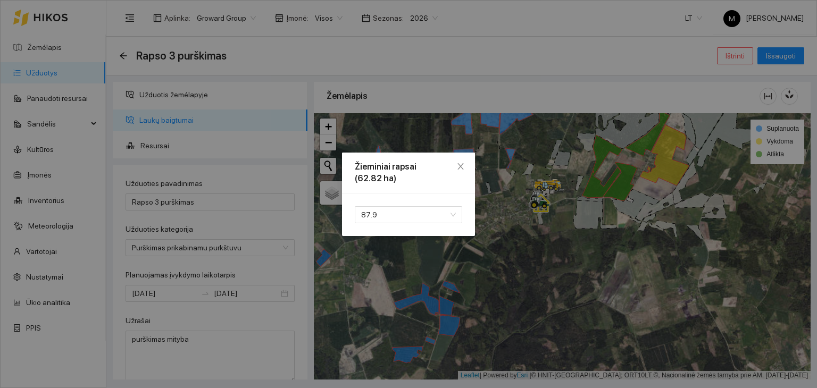
click at [385, 205] on div "87.9" at bounding box center [408, 215] width 133 height 43
click at [382, 219] on span "87.9" at bounding box center [408, 215] width 95 height 16
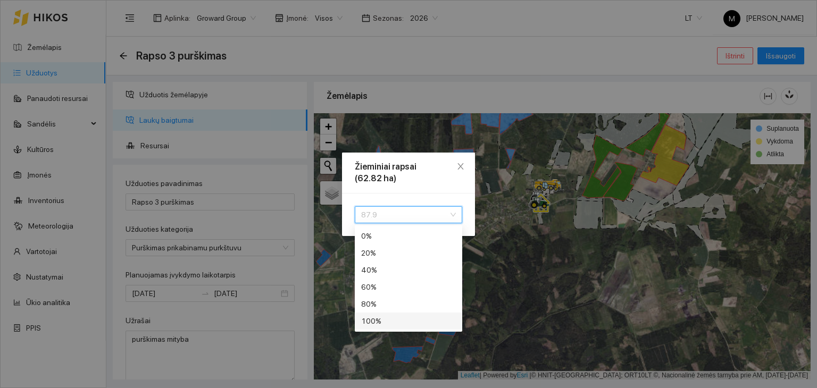
click at [372, 315] on div "100 %" at bounding box center [408, 321] width 95 height 12
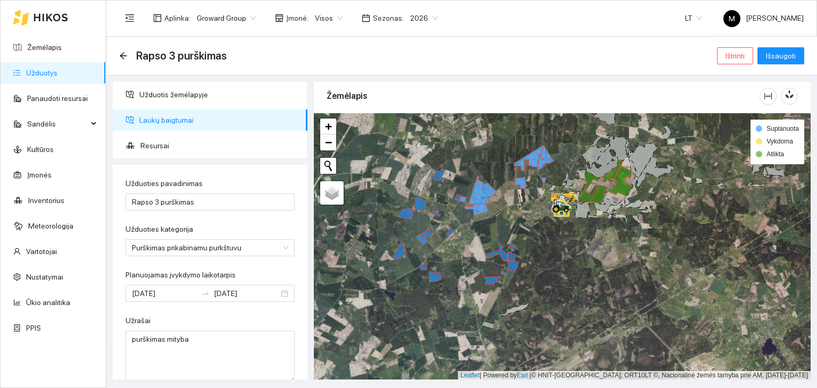
click at [26, 69] on link "Užduotys" at bounding box center [41, 73] width 31 height 9
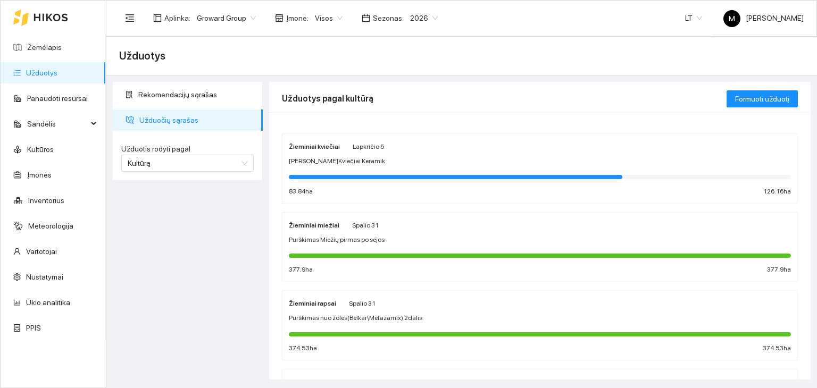
click at [329, 158] on span "[PERSON_NAME]Kviečiai Keramik" at bounding box center [337, 161] width 96 height 10
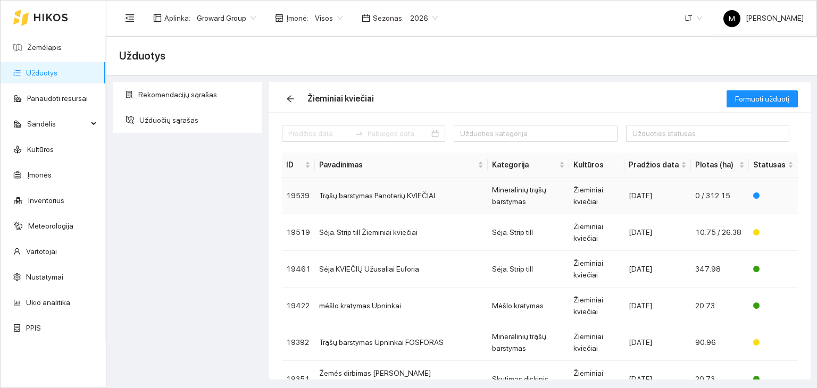
click at [381, 188] on td "Trąšų barstymas Panoterių KVIEČIAI" at bounding box center [401, 196] width 173 height 37
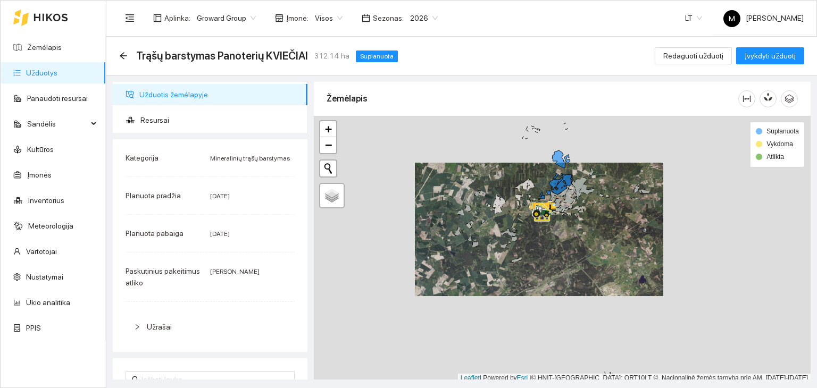
scroll to position [3, 0]
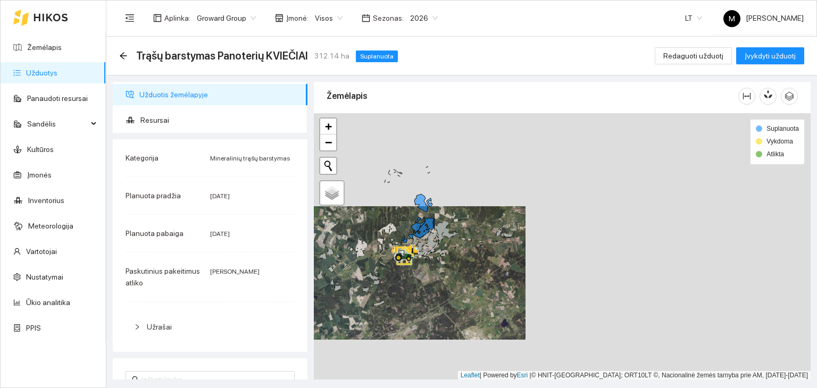
drag, startPoint x: 510, startPoint y: 206, endPoint x: 369, endPoint y: 253, distance: 148.5
click at [369, 253] on div at bounding box center [562, 246] width 497 height 267
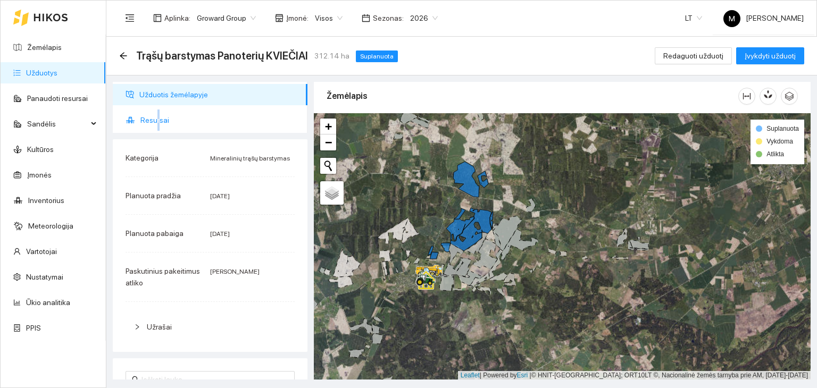
click at [157, 120] on span "Resursai" at bounding box center [219, 120] width 158 height 21
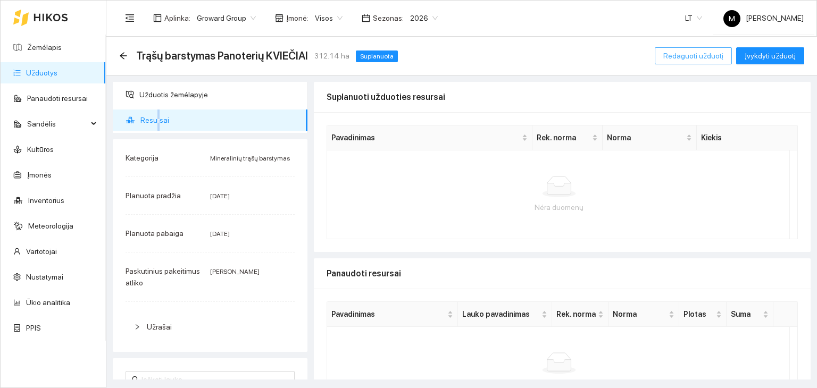
click at [687, 55] on span "Redaguoti užduotį" at bounding box center [693, 56] width 60 height 12
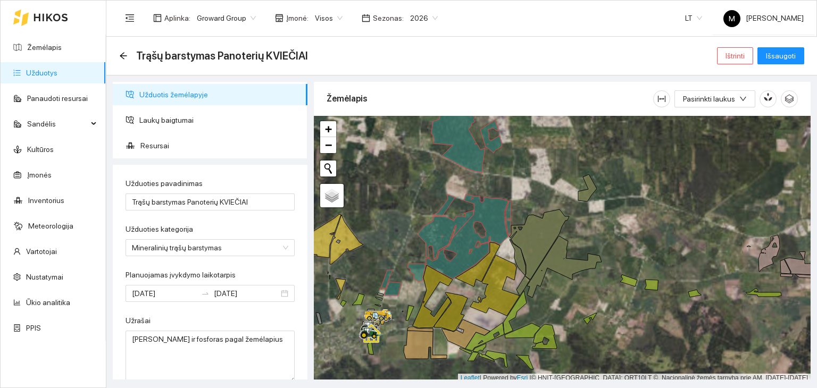
scroll to position [3, 0]
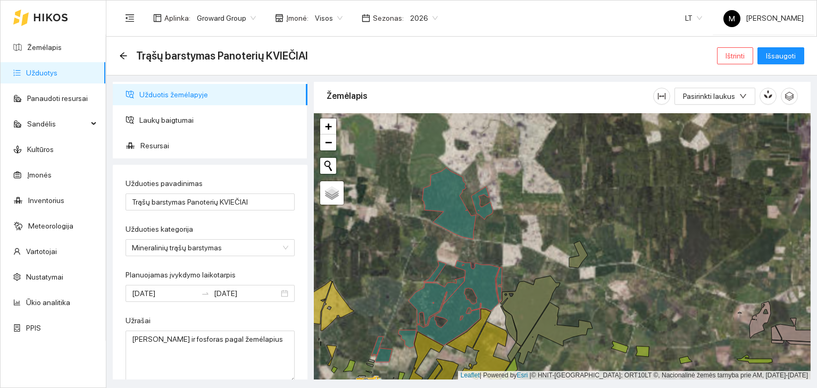
drag, startPoint x: 564, startPoint y: 165, endPoint x: 533, endPoint y: 243, distance: 83.5
click at [552, 238] on div at bounding box center [562, 246] width 497 height 267
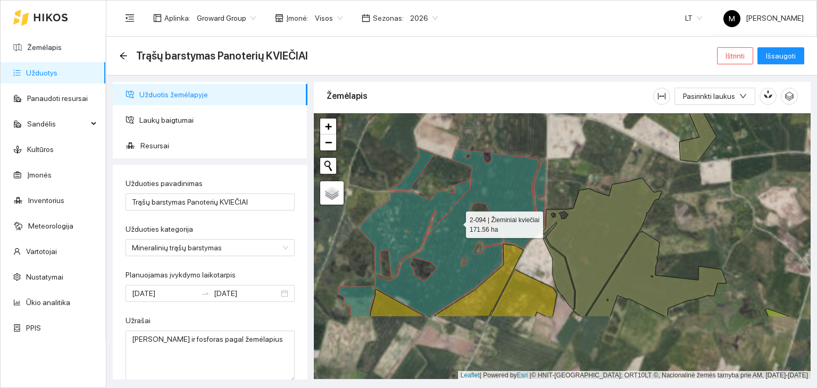
drag, startPoint x: 434, startPoint y: 312, endPoint x: 456, endPoint y: 222, distance: 93.0
click at [456, 222] on icon at bounding box center [449, 232] width 181 height 170
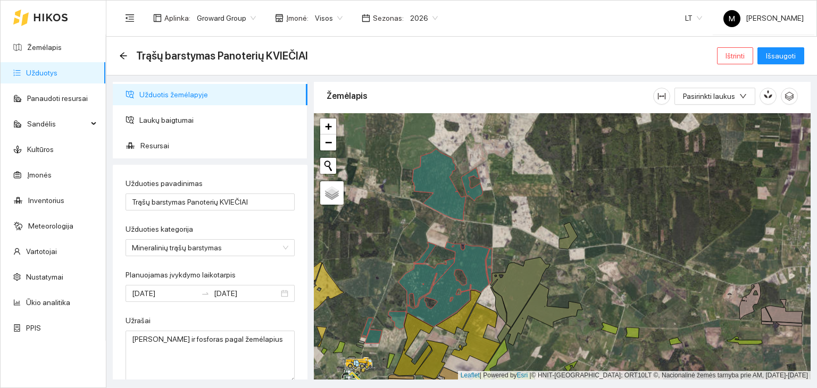
click at [53, 73] on link "Užduotys" at bounding box center [41, 73] width 31 height 9
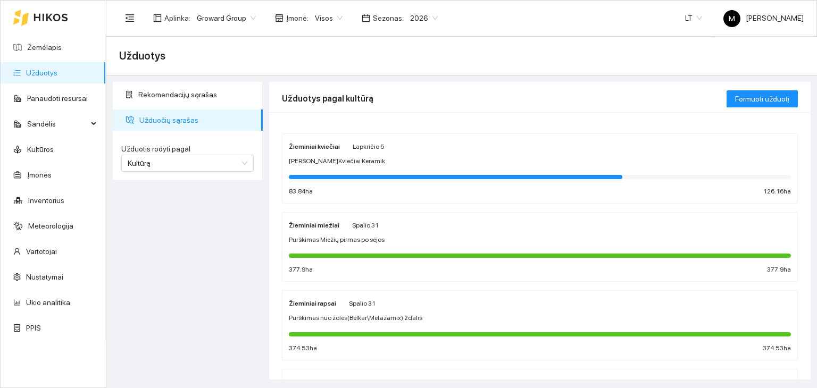
click at [365, 163] on div "[PERSON_NAME]Kviečiai Keramik" at bounding box center [540, 161] width 502 height 10
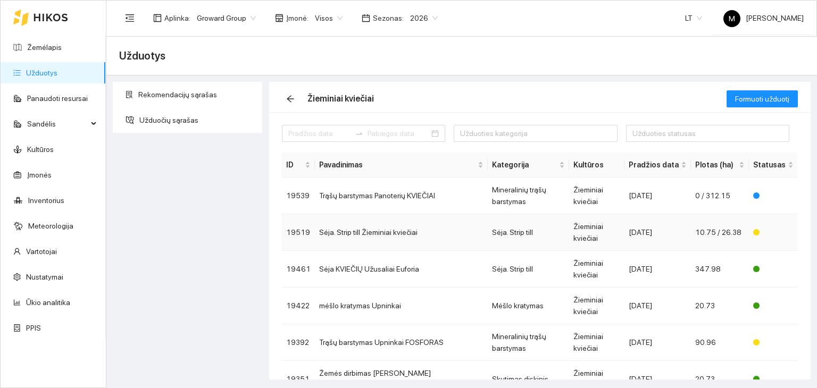
click at [387, 214] on td "Sėja. Strip till Žieminiai kviečiai" at bounding box center [401, 232] width 173 height 37
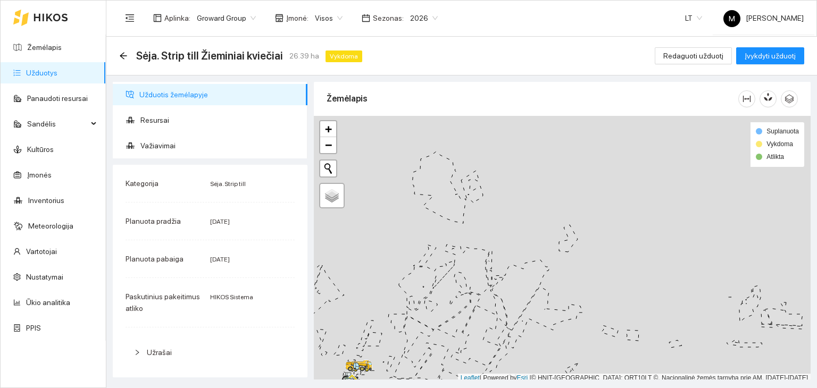
click at [128, 54] on div "Sėja. Strip till Žieminiai kviečiai 26.39 ha Vykdoma" at bounding box center [242, 55] width 247 height 17
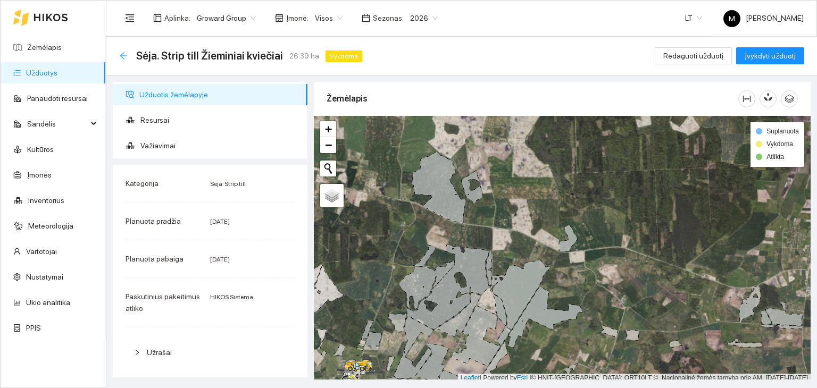
click at [120, 57] on icon "arrow-left" at bounding box center [123, 56] width 9 height 9
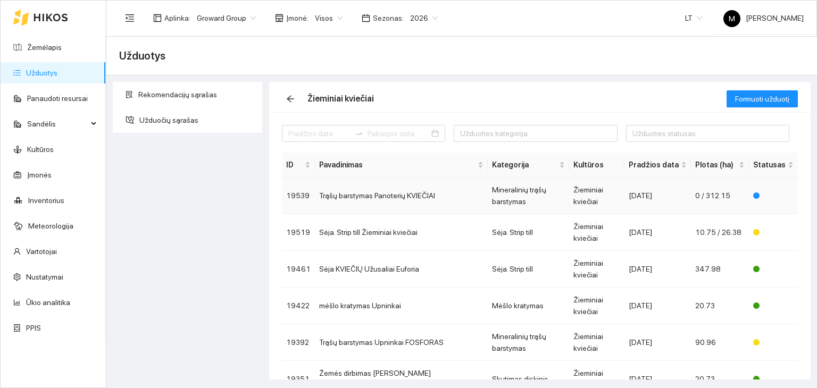
click at [382, 190] on td "Trąšų barstymas Panoterių KVIEČIAI" at bounding box center [401, 196] width 173 height 37
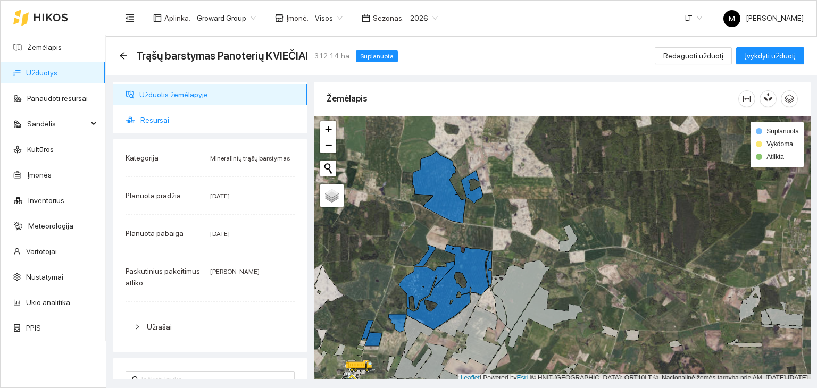
click at [166, 116] on span "Resursai" at bounding box center [219, 120] width 158 height 21
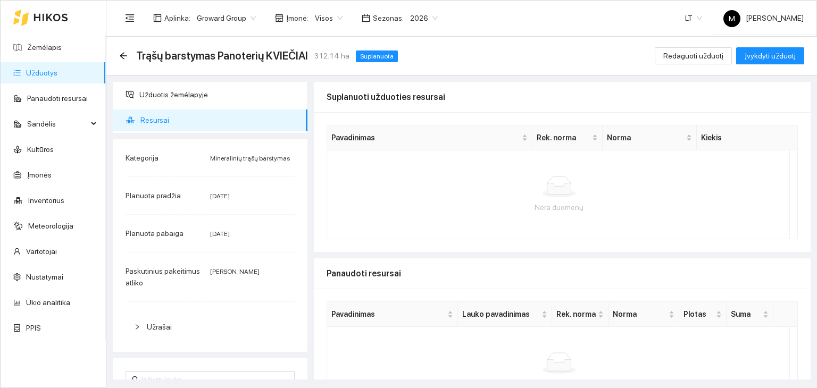
click at [684, 44] on div "Trąšų barstymas Panoterių KVIEČIAI 312.14 ha Suplanuota Redaguoti užduotį Įvykd…" at bounding box center [461, 56] width 710 height 39
click at [677, 56] on span "Redaguoti užduotį" at bounding box center [693, 56] width 60 height 12
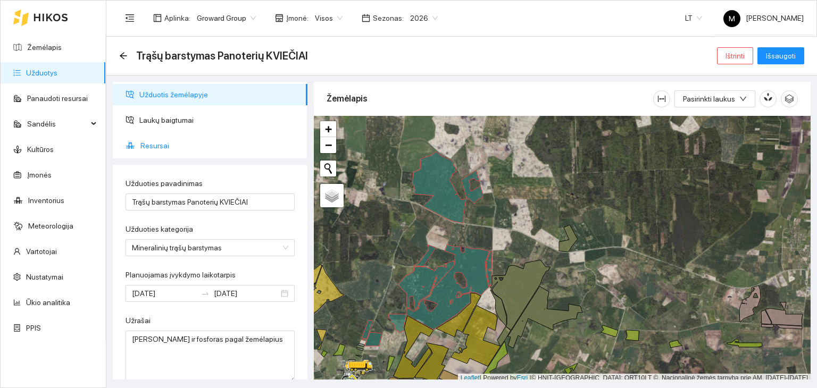
click at [156, 149] on span "Resursai" at bounding box center [219, 145] width 158 height 21
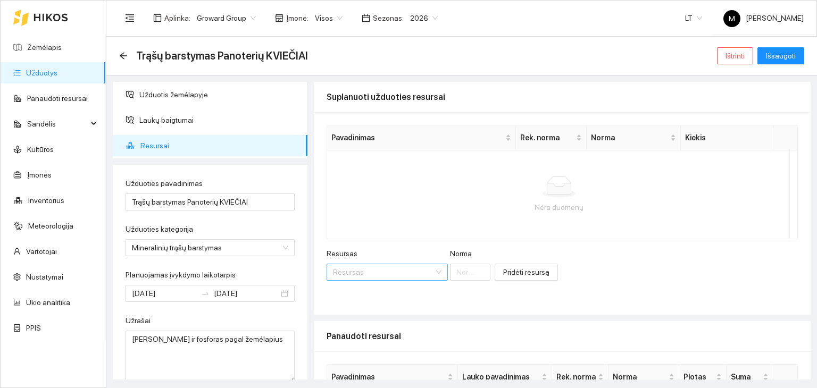
click at [346, 276] on input "Resursas" at bounding box center [383, 272] width 101 height 16
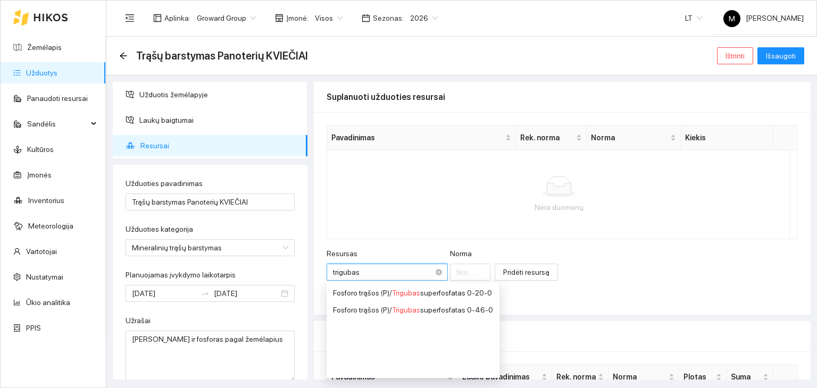
type input "trigubas s"
click at [349, 310] on div "Fosforo trąšos (P) / Trigubas s uperfosfatas 0-46-0" at bounding box center [414, 310] width 162 height 12
type input "1"
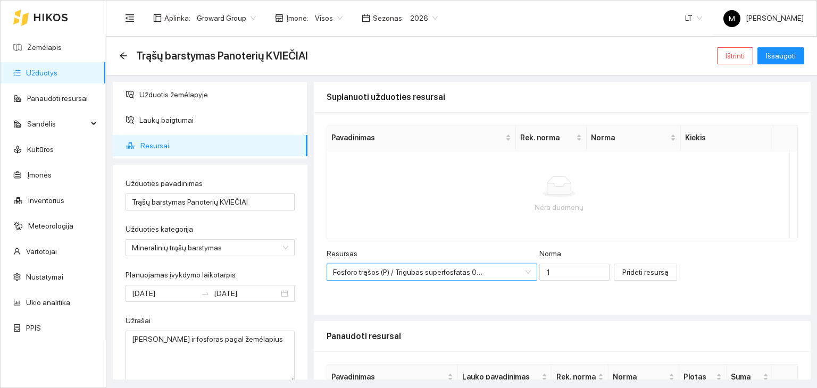
scroll to position [128, 0]
click at [539, 271] on input "1" at bounding box center [574, 272] width 70 height 17
type input "200"
click at [616, 265] on button "Pridėti resursą" at bounding box center [645, 272] width 63 height 17
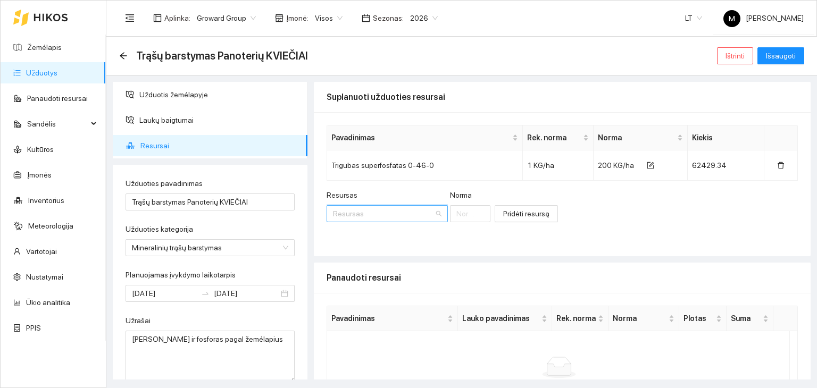
click at [389, 216] on input "Resursas" at bounding box center [383, 214] width 101 height 16
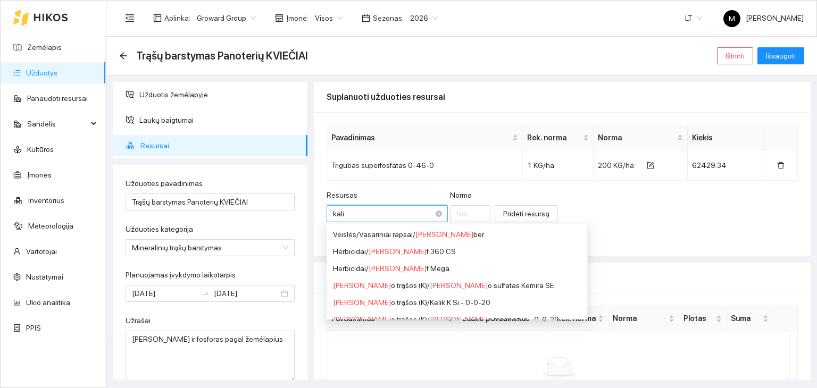
type input "kalio"
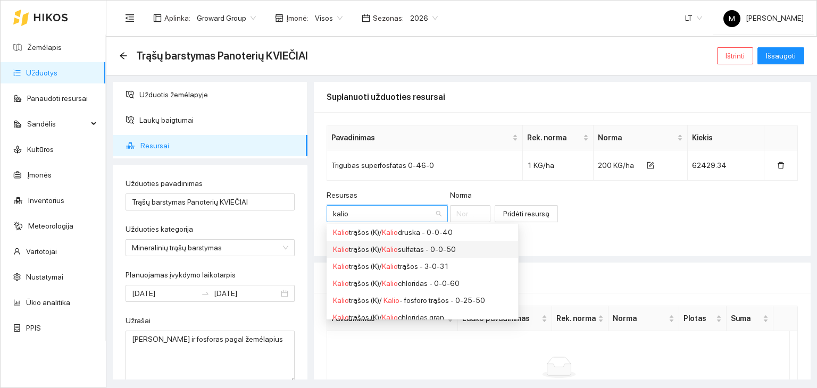
scroll to position [106, 0]
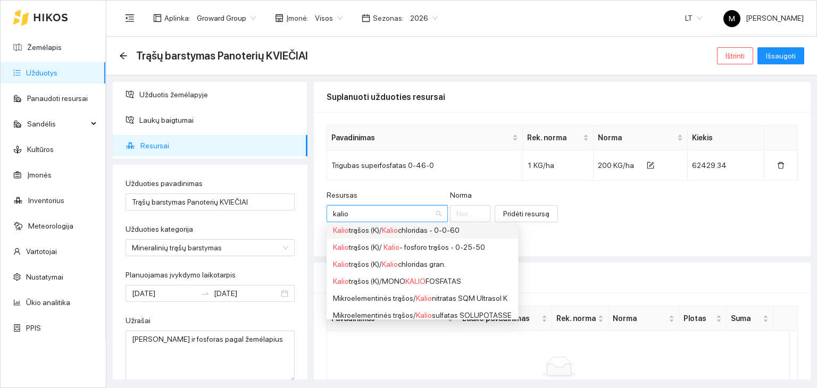
click at [404, 232] on div "Kalio trąšos (K) / Kalio chloridas - 0-0-60" at bounding box center [422, 230] width 179 height 12
type input "1"
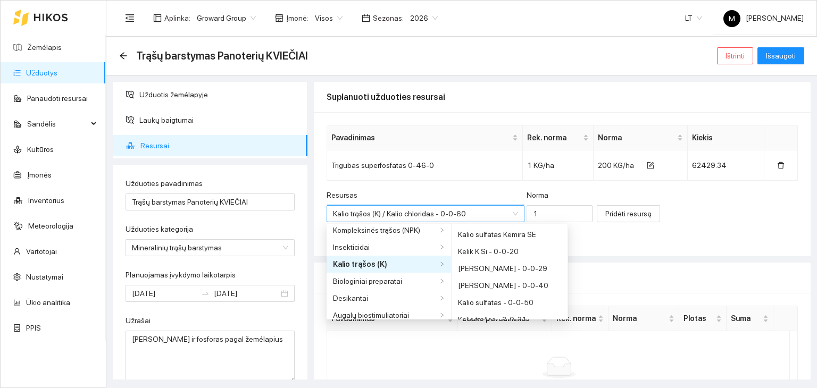
scroll to position [26, 0]
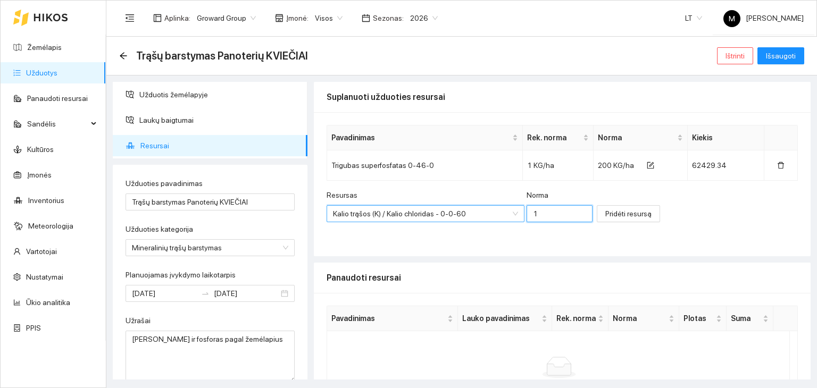
click at [534, 213] on input "1" at bounding box center [559, 213] width 66 height 17
type input "100"
click at [605, 213] on span "Pridėti resursą" at bounding box center [628, 214] width 46 height 12
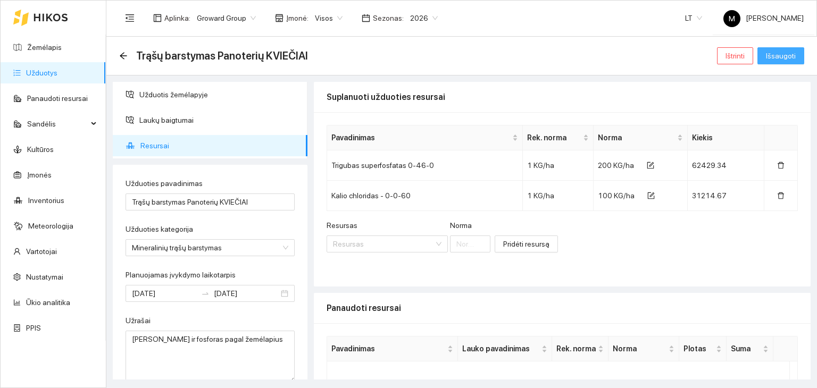
click at [782, 54] on span "Išsaugoti" at bounding box center [781, 56] width 30 height 12
